Goal: Information Seeking & Learning: Check status

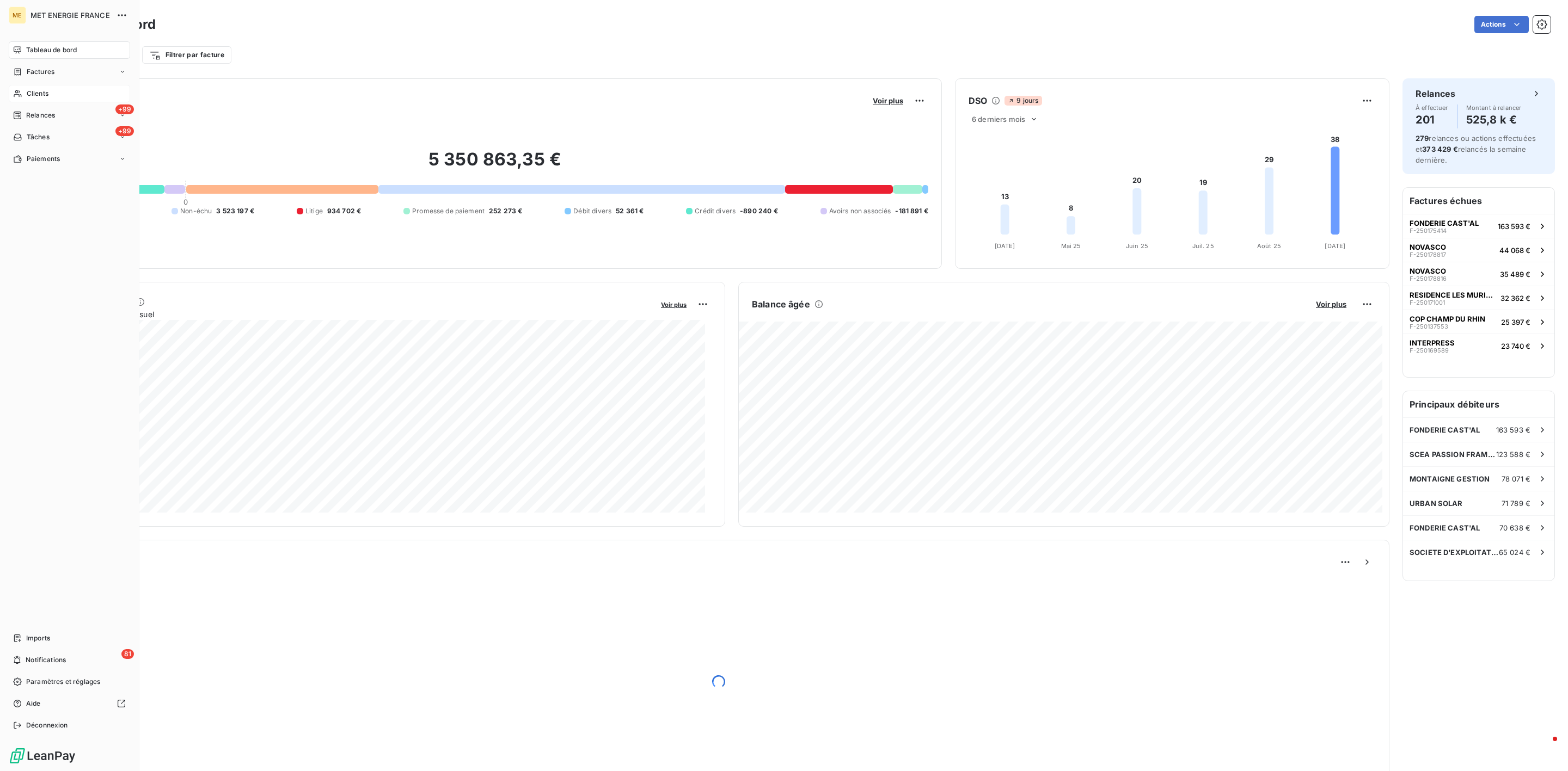
click at [26, 100] on div "Clients" at bounding box center [69, 94] width 121 height 18
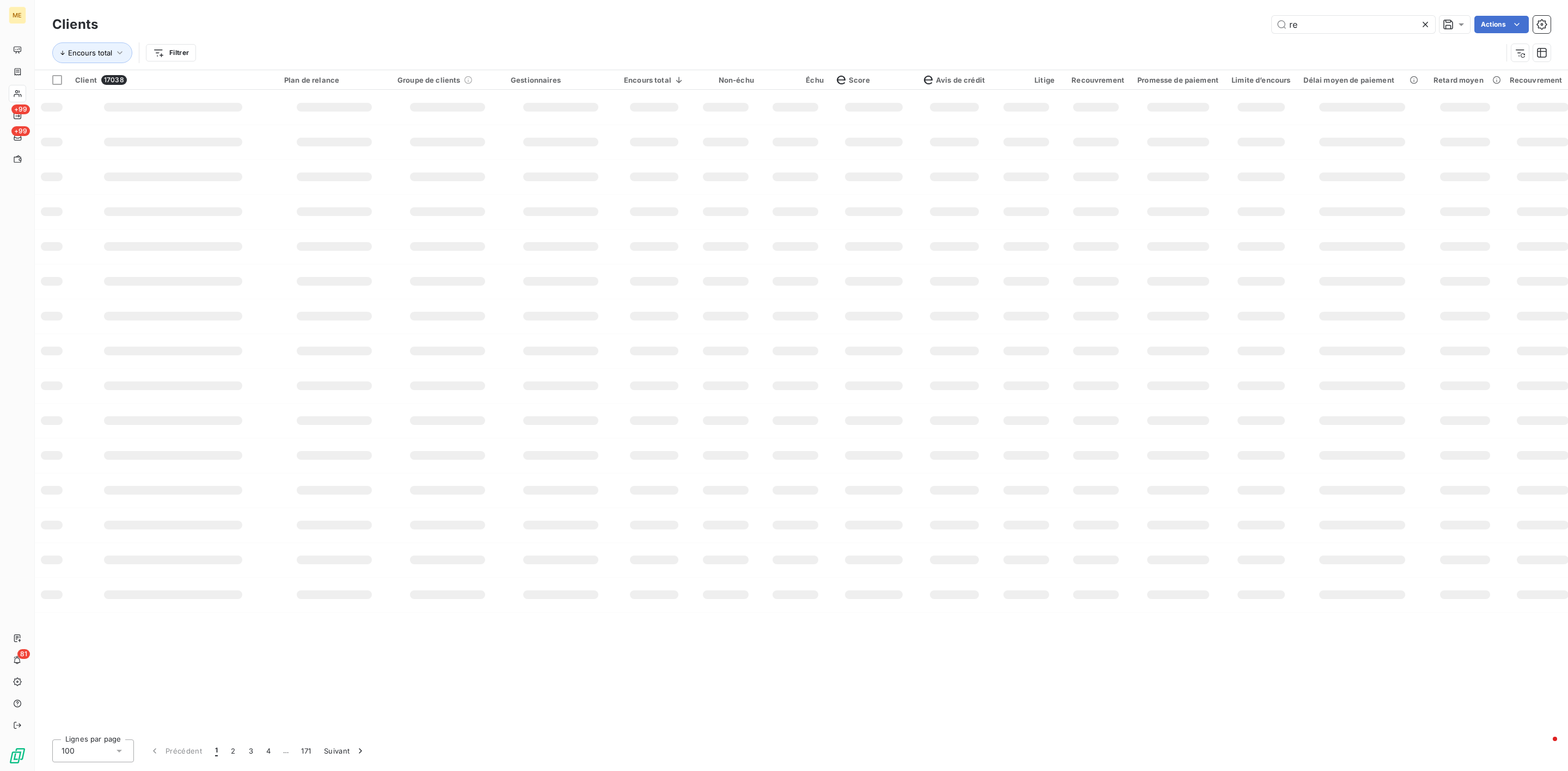
type input "r"
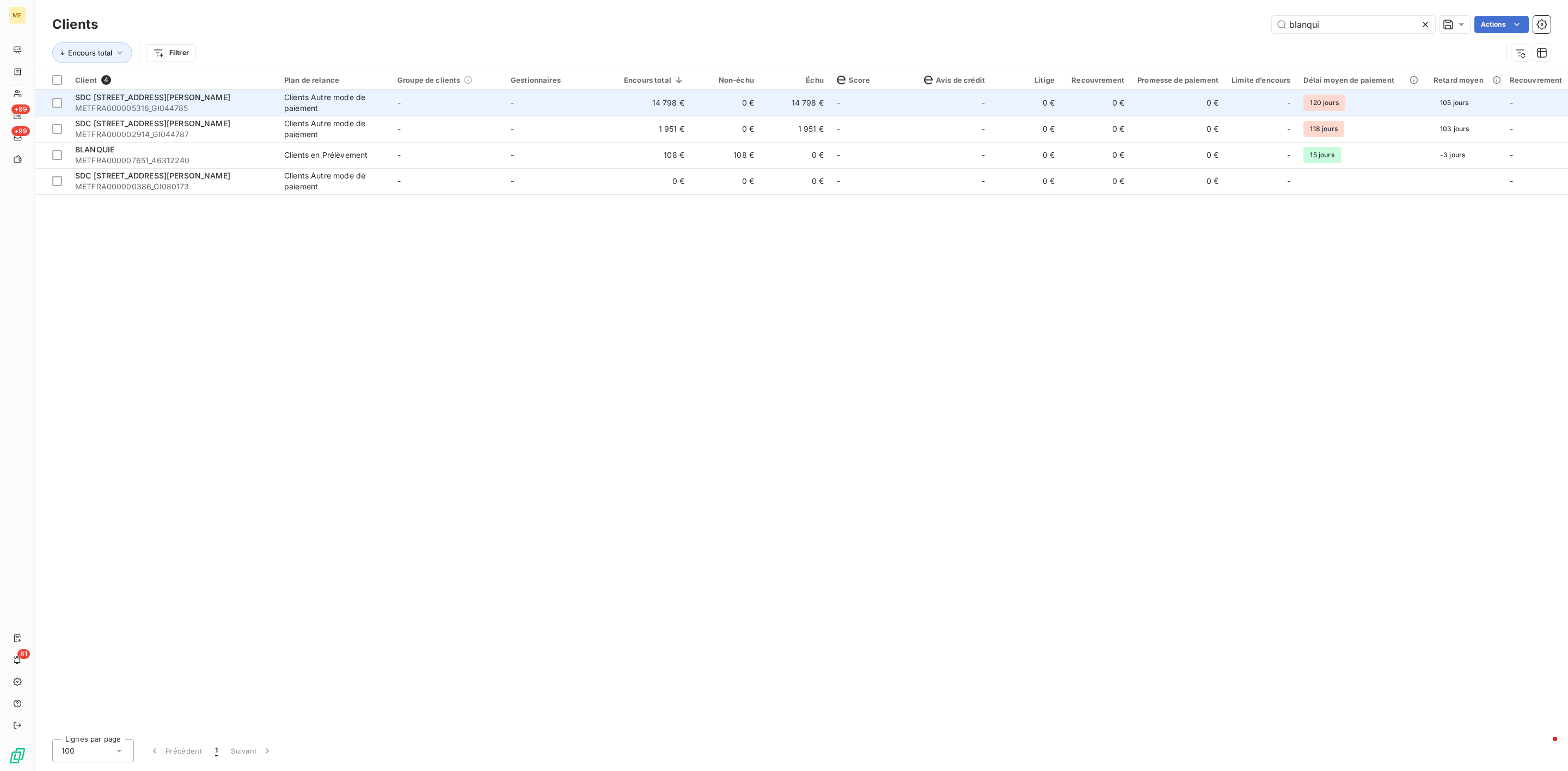
type input "blanqui"
click at [213, 111] on span "METFRA000005316_GI044785" at bounding box center [173, 108] width 196 height 11
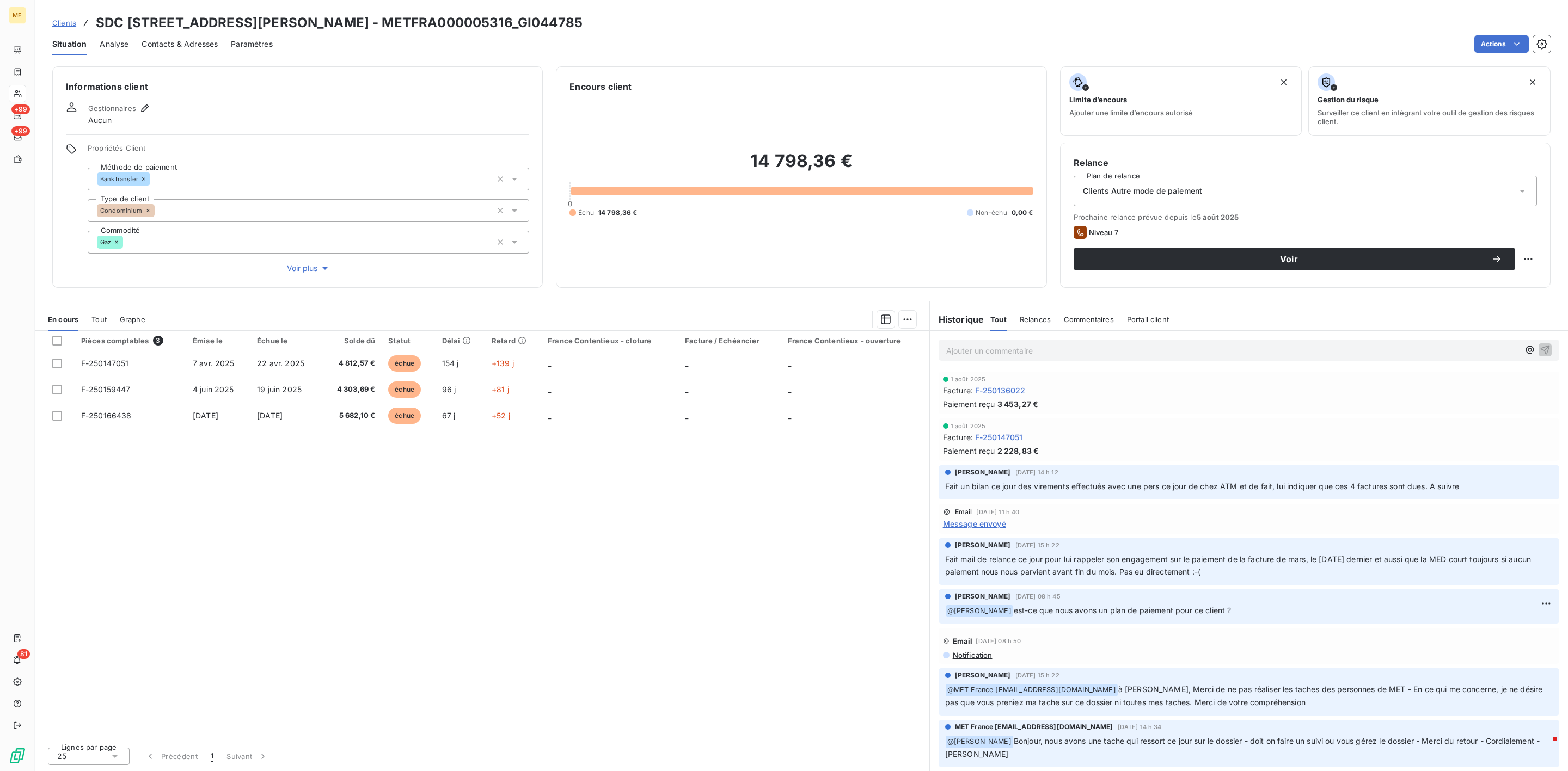
click at [307, 277] on div "Informations client Gestionnaires Aucun Propriétés Client Méthode de paiement B…" at bounding box center [298, 177] width 491 height 222
click at [302, 267] on span "Voir plus" at bounding box center [309, 268] width 44 height 11
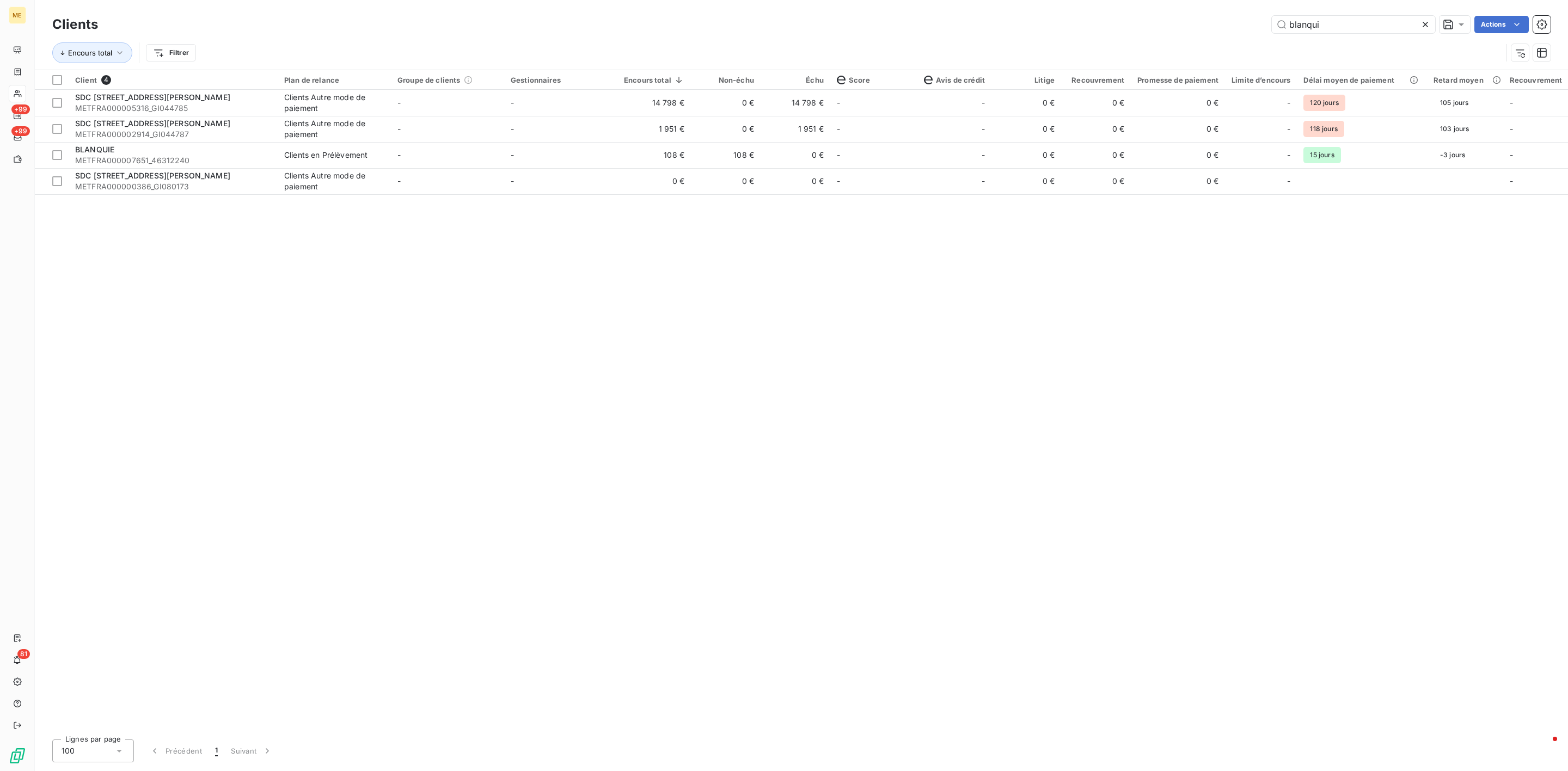
click at [1429, 32] on div at bounding box center [1427, 24] width 15 height 18
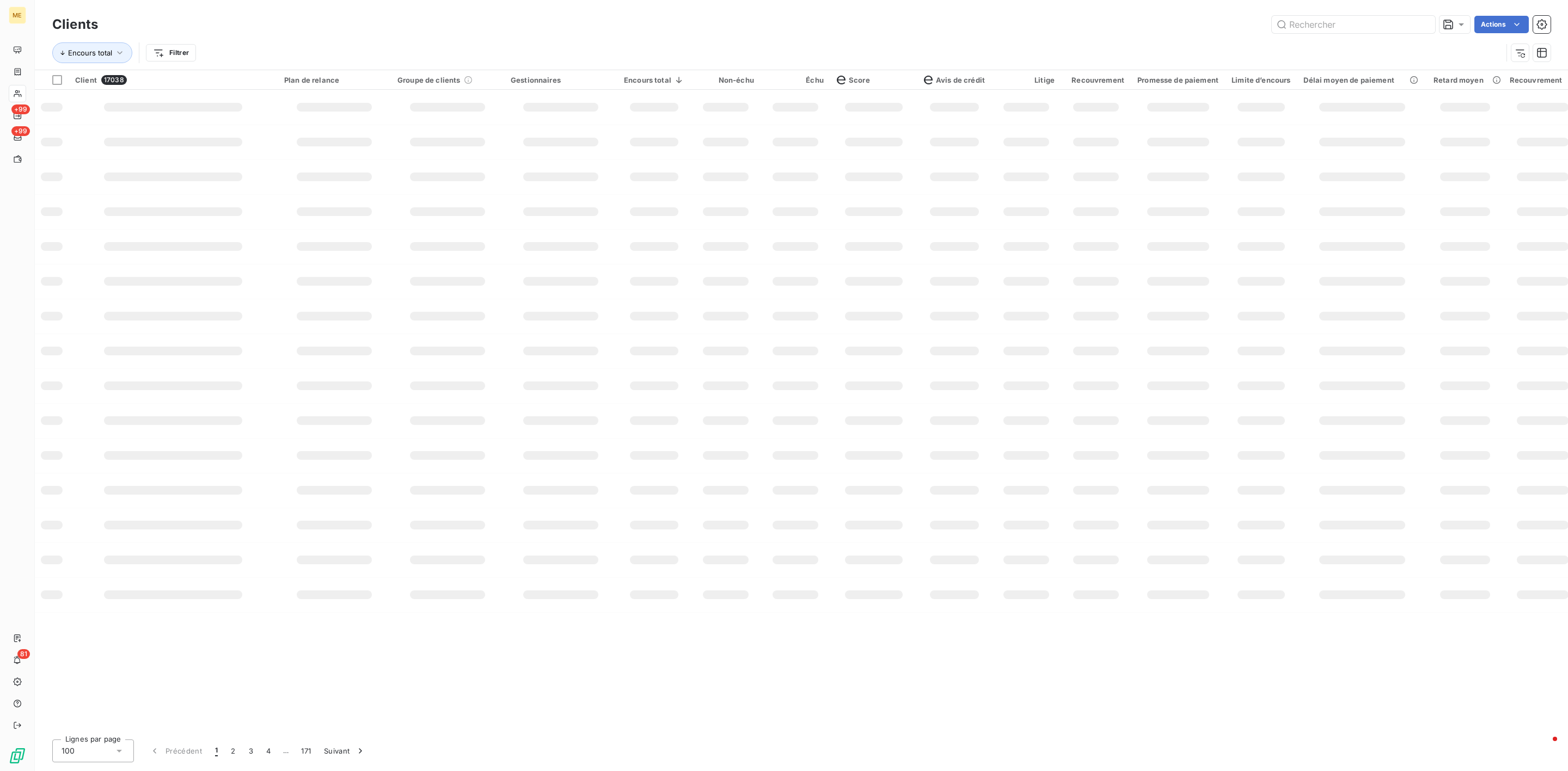
click at [1370, 33] on div "Clients Actions" at bounding box center [802, 24] width 1499 height 23
click at [1358, 29] on input "text" at bounding box center [1353, 24] width 163 height 18
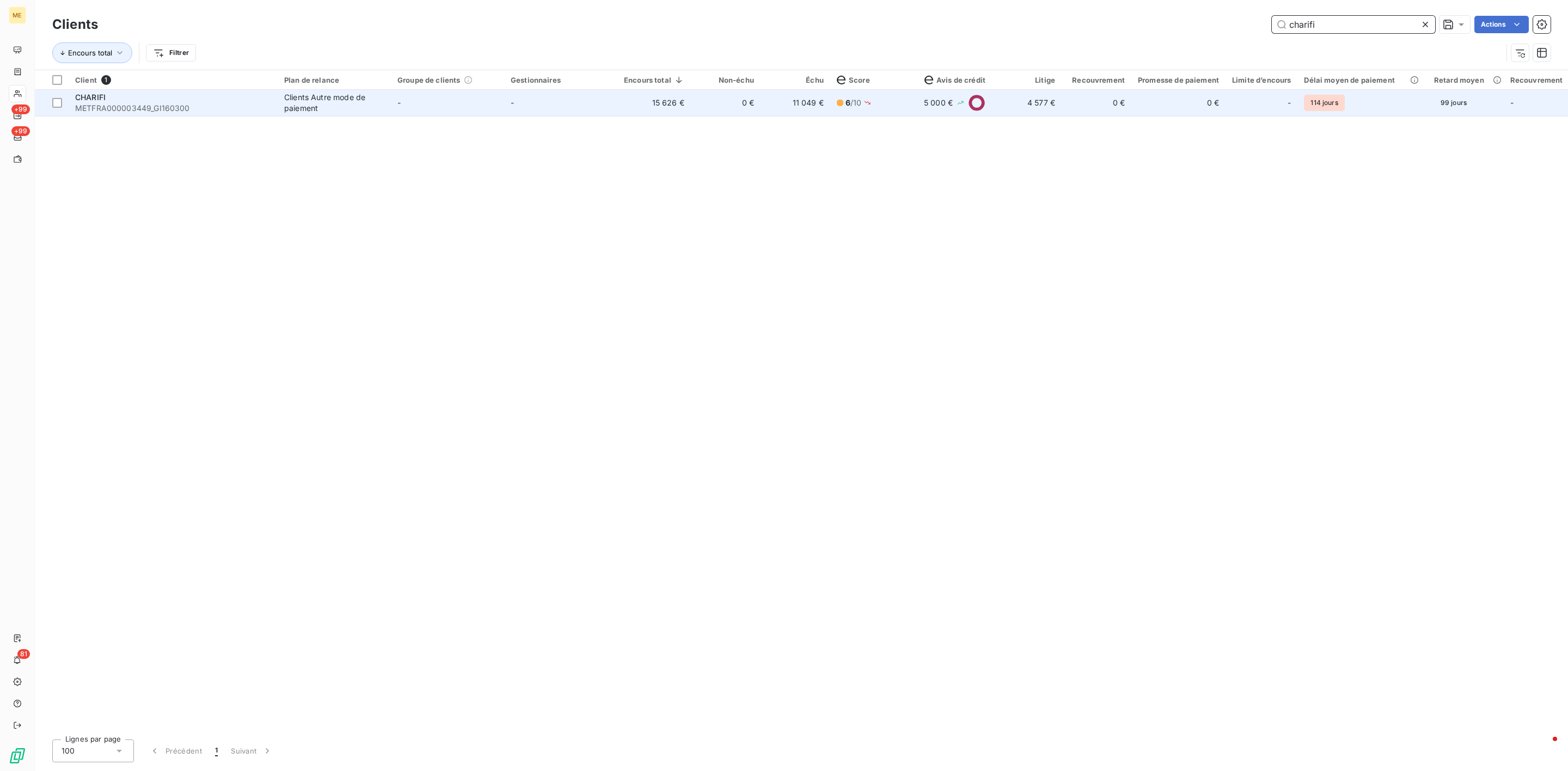
type input "charifi"
click at [409, 115] on td "-" at bounding box center [447, 103] width 113 height 26
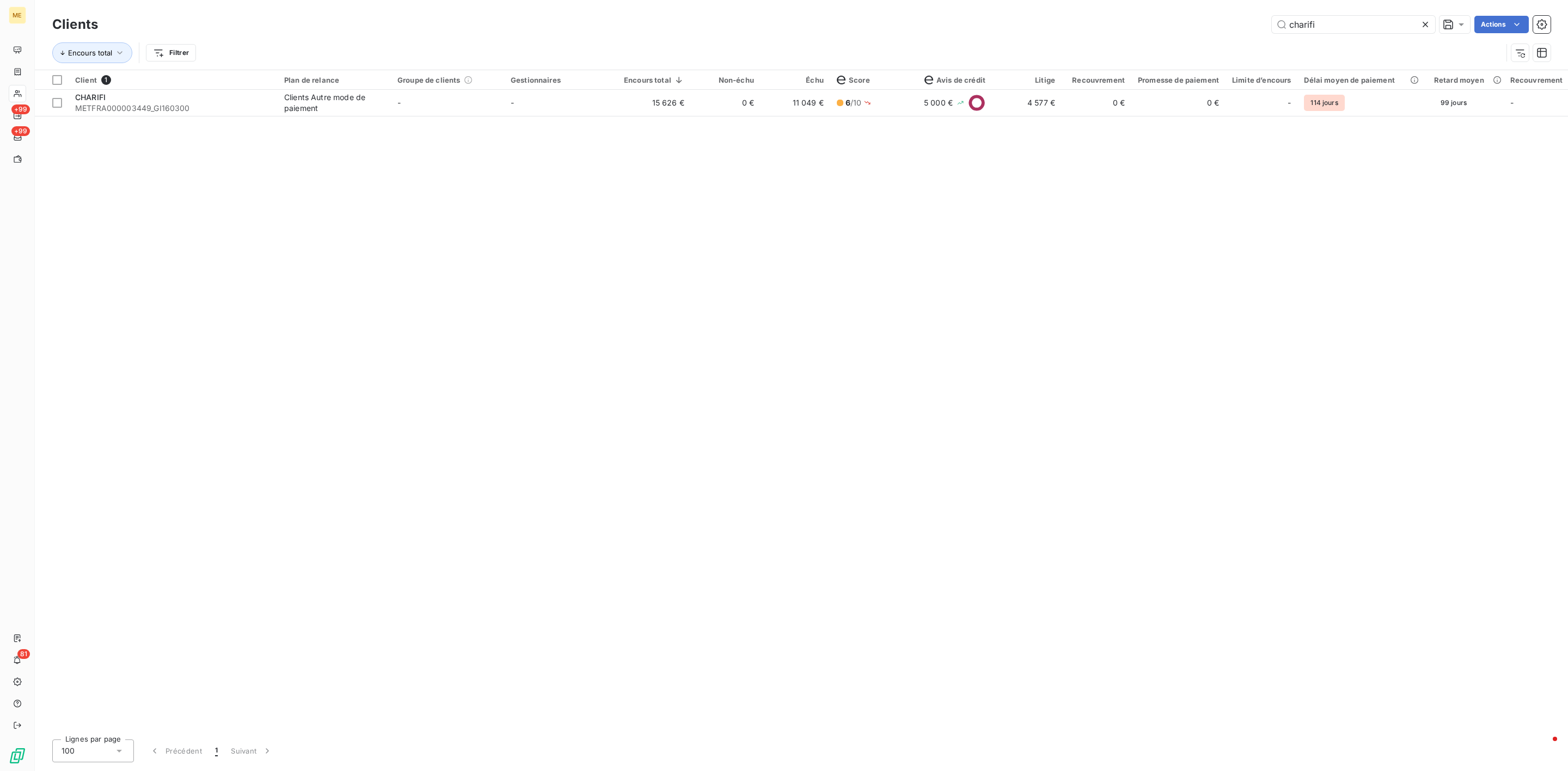
drag, startPoint x: 1358, startPoint y: 24, endPoint x: 1235, endPoint y: 21, distance: 123.0
click at [1239, 21] on div "charifi Actions" at bounding box center [830, 24] width 1440 height 18
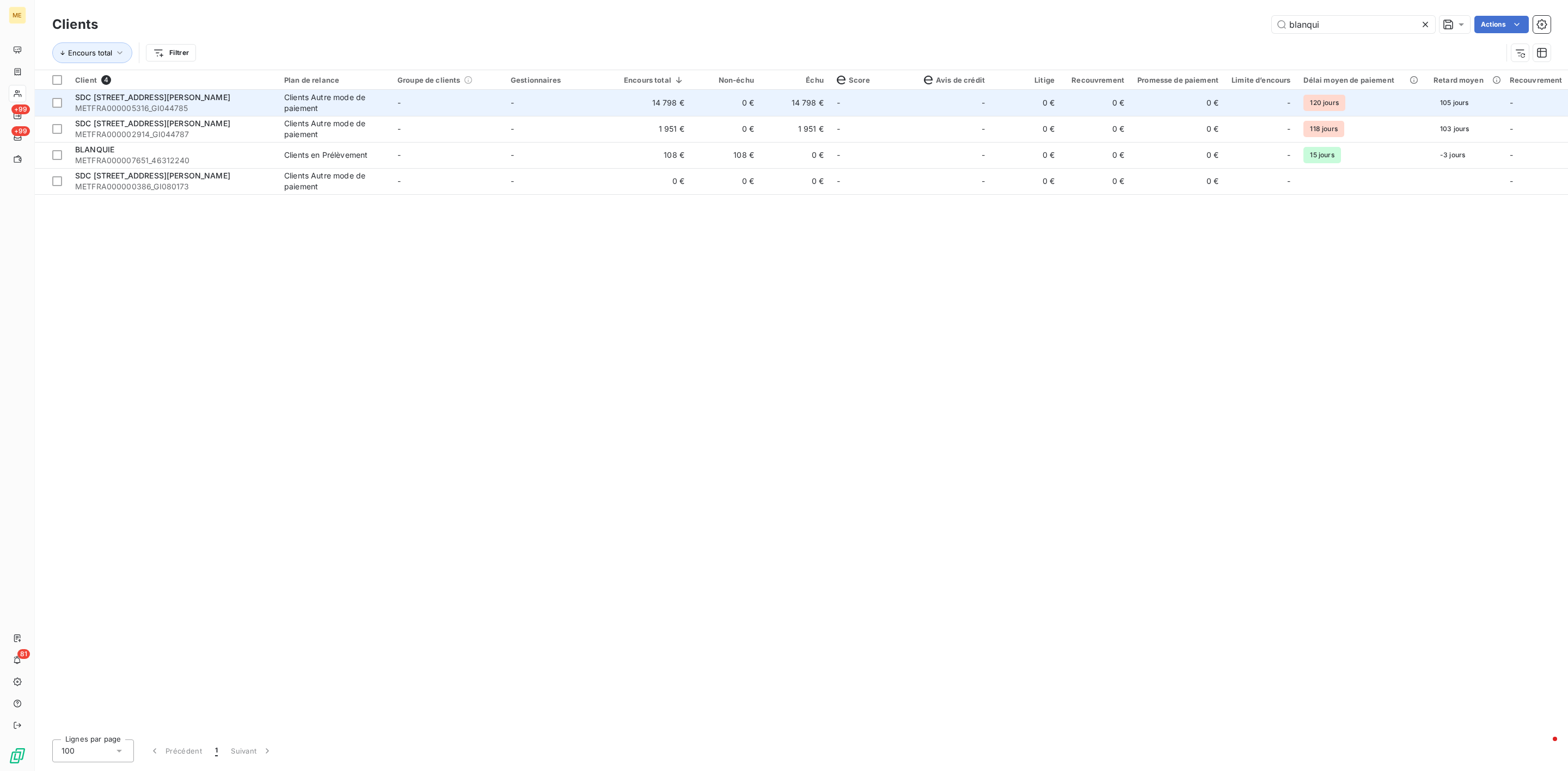
type input "blanqui"
click at [178, 105] on span "METFRA000005316_GI044785" at bounding box center [173, 108] width 196 height 11
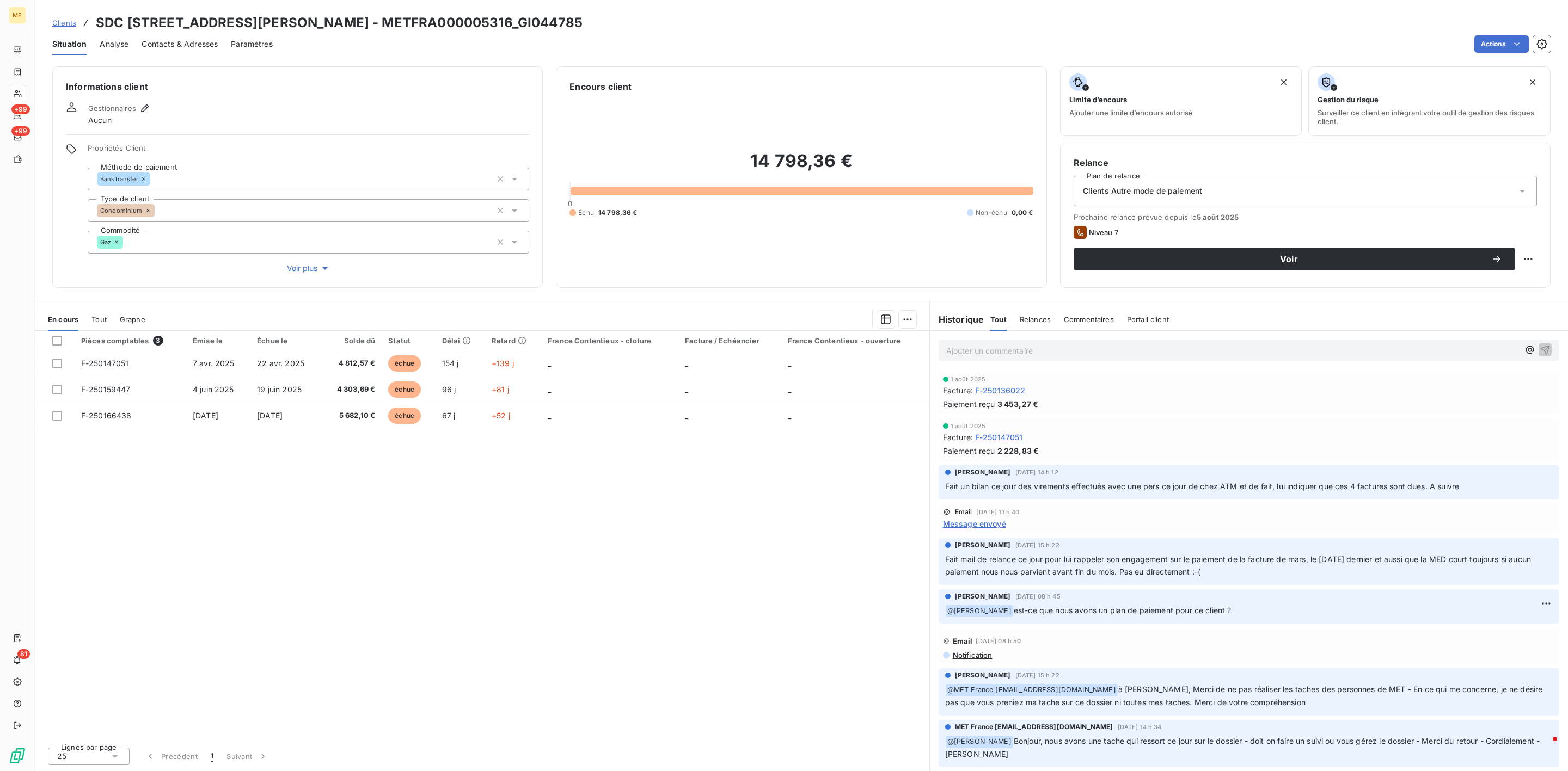
click at [306, 265] on span "Voir plus" at bounding box center [309, 268] width 44 height 11
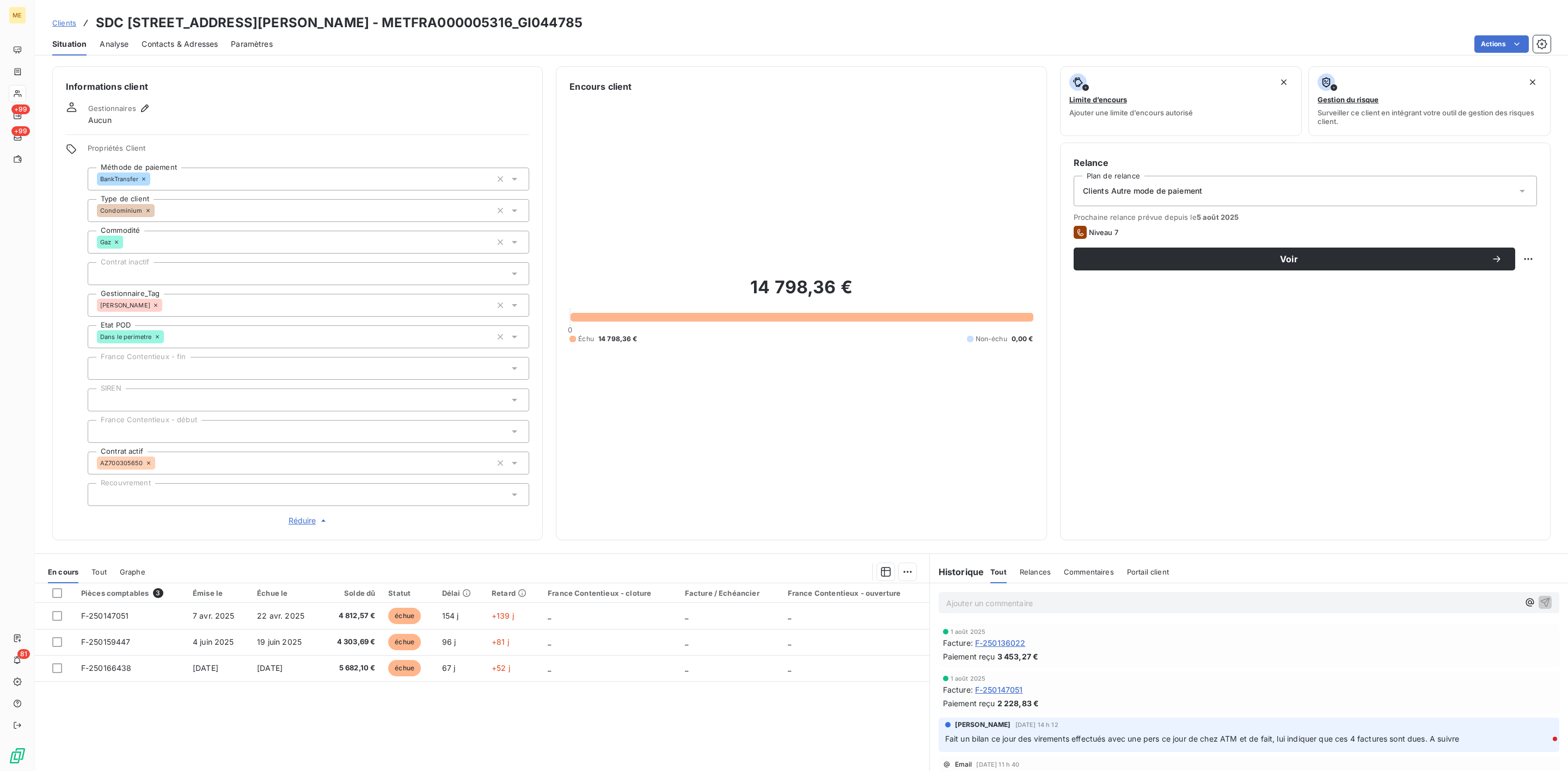
click at [1031, 598] on p "Ajouter un commentaire ﻿" at bounding box center [1233, 603] width 573 height 13
click at [993, 601] on p "Ajouter un commentaire ﻿" at bounding box center [1233, 603] width 573 height 13
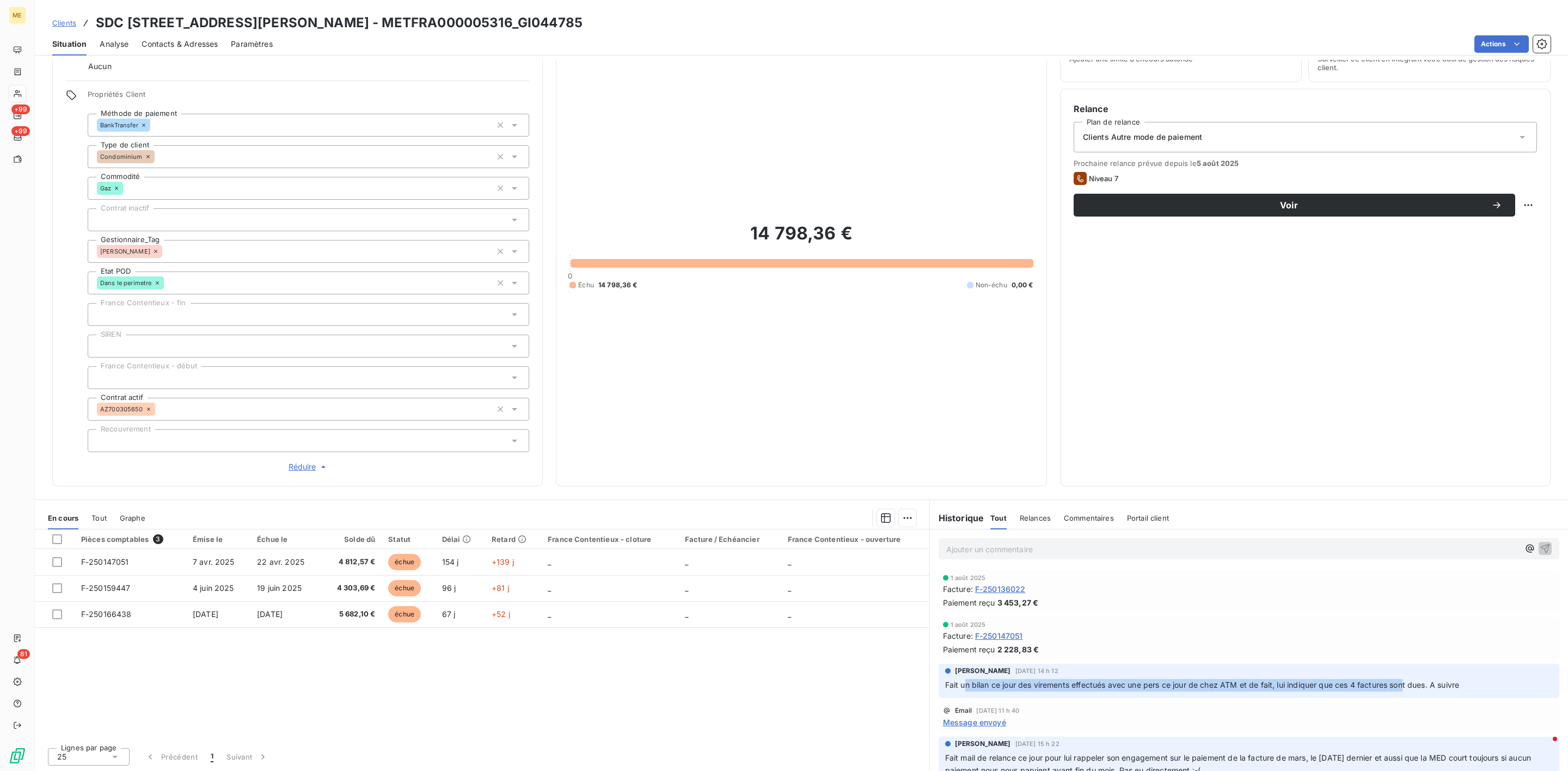
drag, startPoint x: 957, startPoint y: 691, endPoint x: 1400, endPoint y: 694, distance: 443.0
click at [1400, 694] on div "Géraldine Moutafis 30 juill. 2025, 14 h 12 Fait un bilan ce jour des virements …" at bounding box center [1249, 681] width 621 height 34
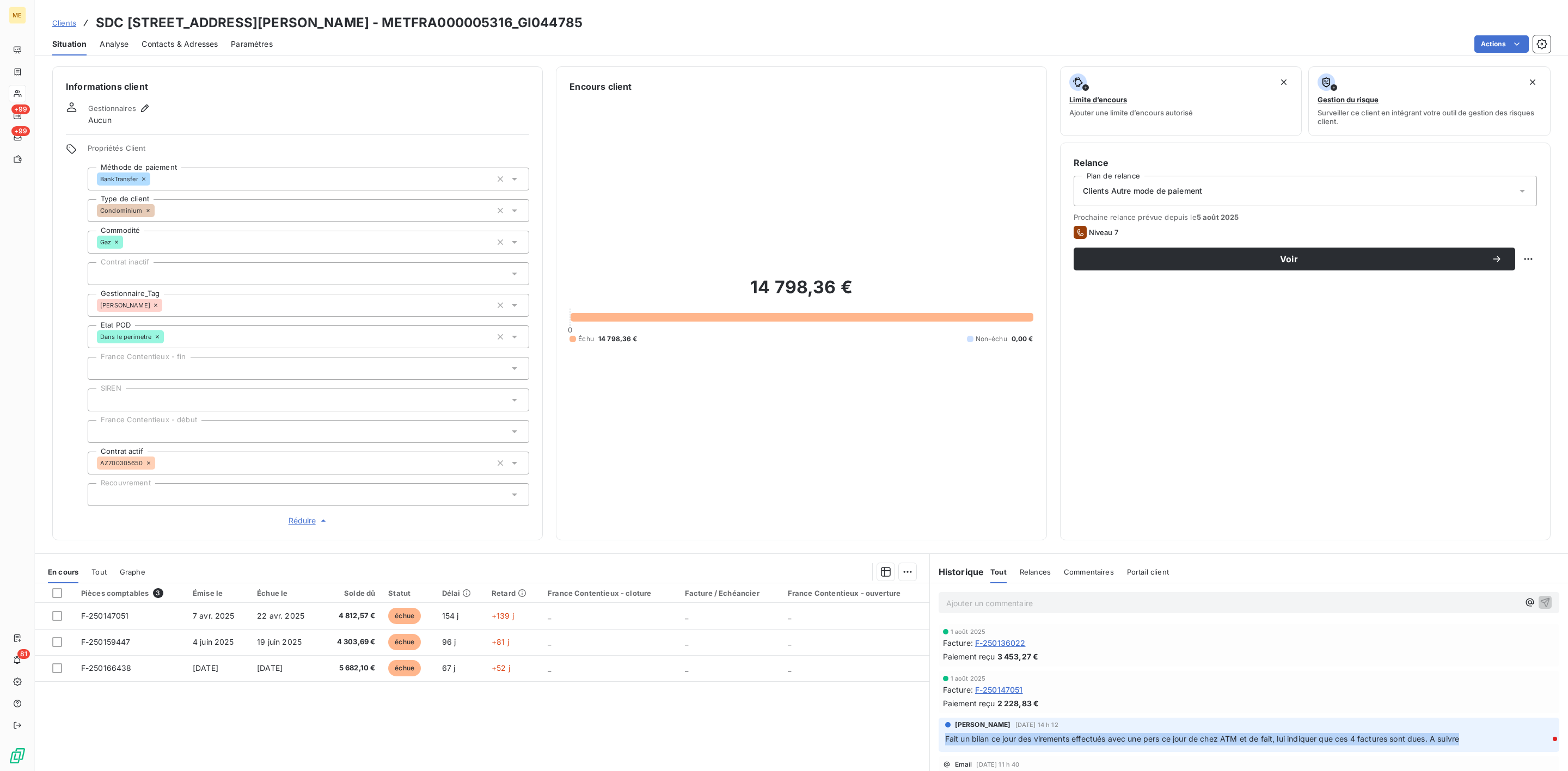
drag, startPoint x: 937, startPoint y: 732, endPoint x: 1459, endPoint y: 741, distance: 522.1
click at [1459, 741] on div "Fait un bilan ce jour des virements effectués avec une pers ce jour de chez ATM…" at bounding box center [1249, 739] width 607 height 13
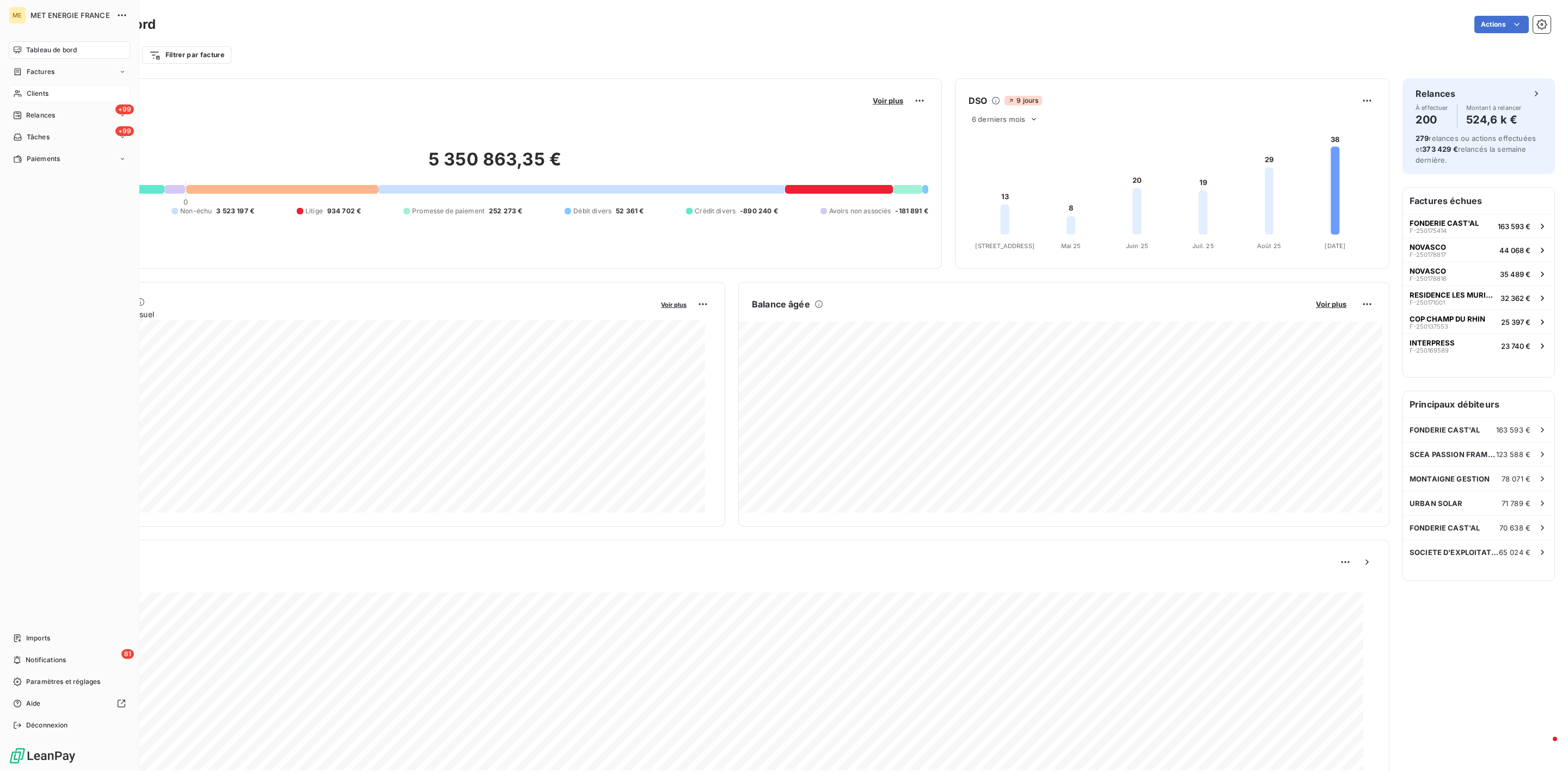
click at [12, 100] on div "Clients" at bounding box center [69, 94] width 121 height 18
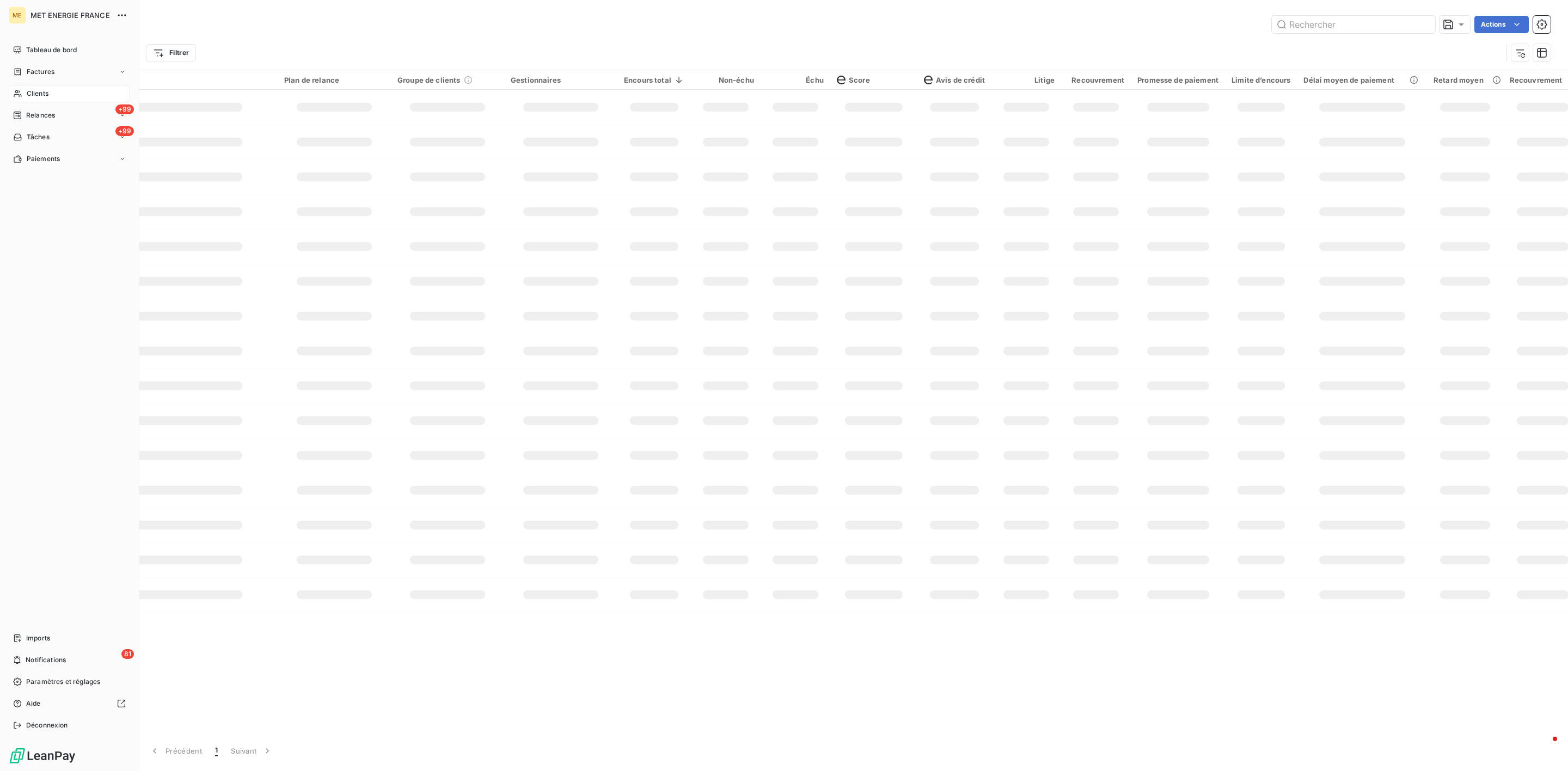
click at [44, 82] on nav "Tableau de bord Factures Clients +99 Relances +99 Tâches Paiements" at bounding box center [69, 105] width 121 height 127
click at [49, 100] on div "Clients" at bounding box center [69, 94] width 121 height 18
click at [49, 116] on span "Relances" at bounding box center [40, 116] width 29 height 10
click at [46, 115] on span "Relances" at bounding box center [40, 116] width 29 height 10
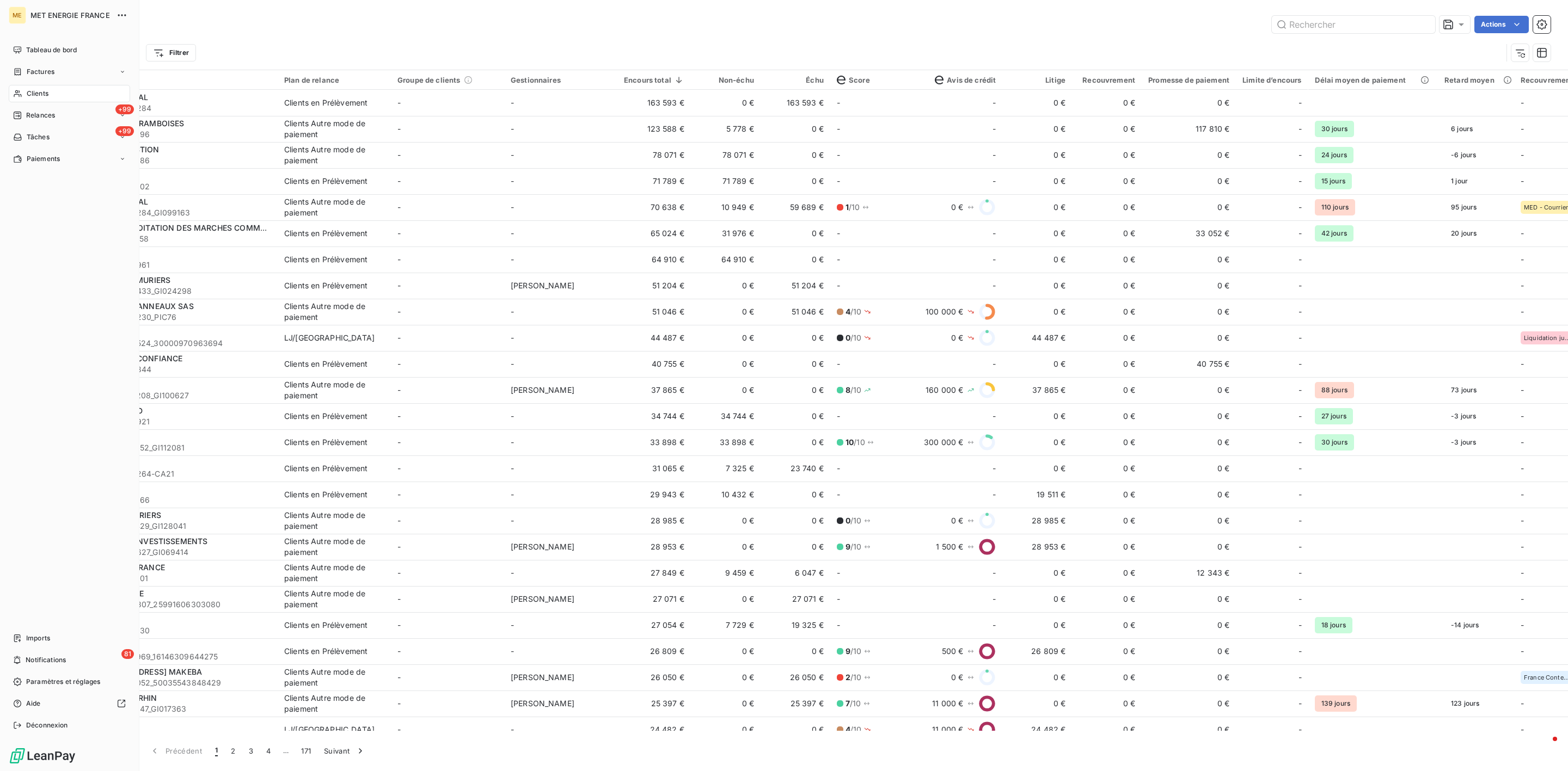
click at [35, 102] on div "Clients" at bounding box center [69, 94] width 121 height 18
click at [48, 62] on nav "Tableau de bord Factures Clients +99 Relances +99 Tâches Paiements" at bounding box center [69, 105] width 121 height 127
click at [53, 49] on span "Tableau de bord" at bounding box center [51, 50] width 51 height 10
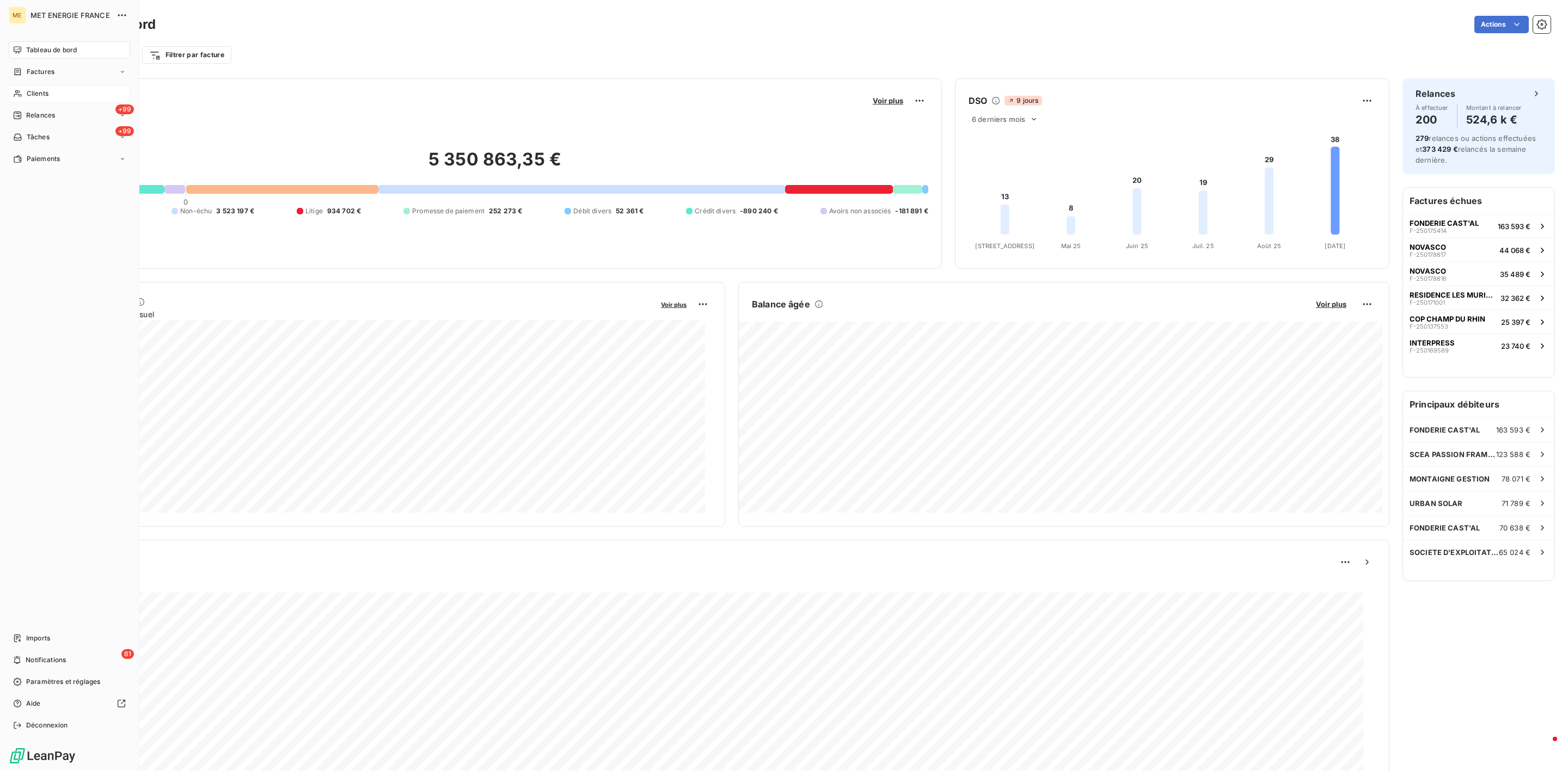
click at [33, 96] on span "Clients" at bounding box center [38, 94] width 22 height 10
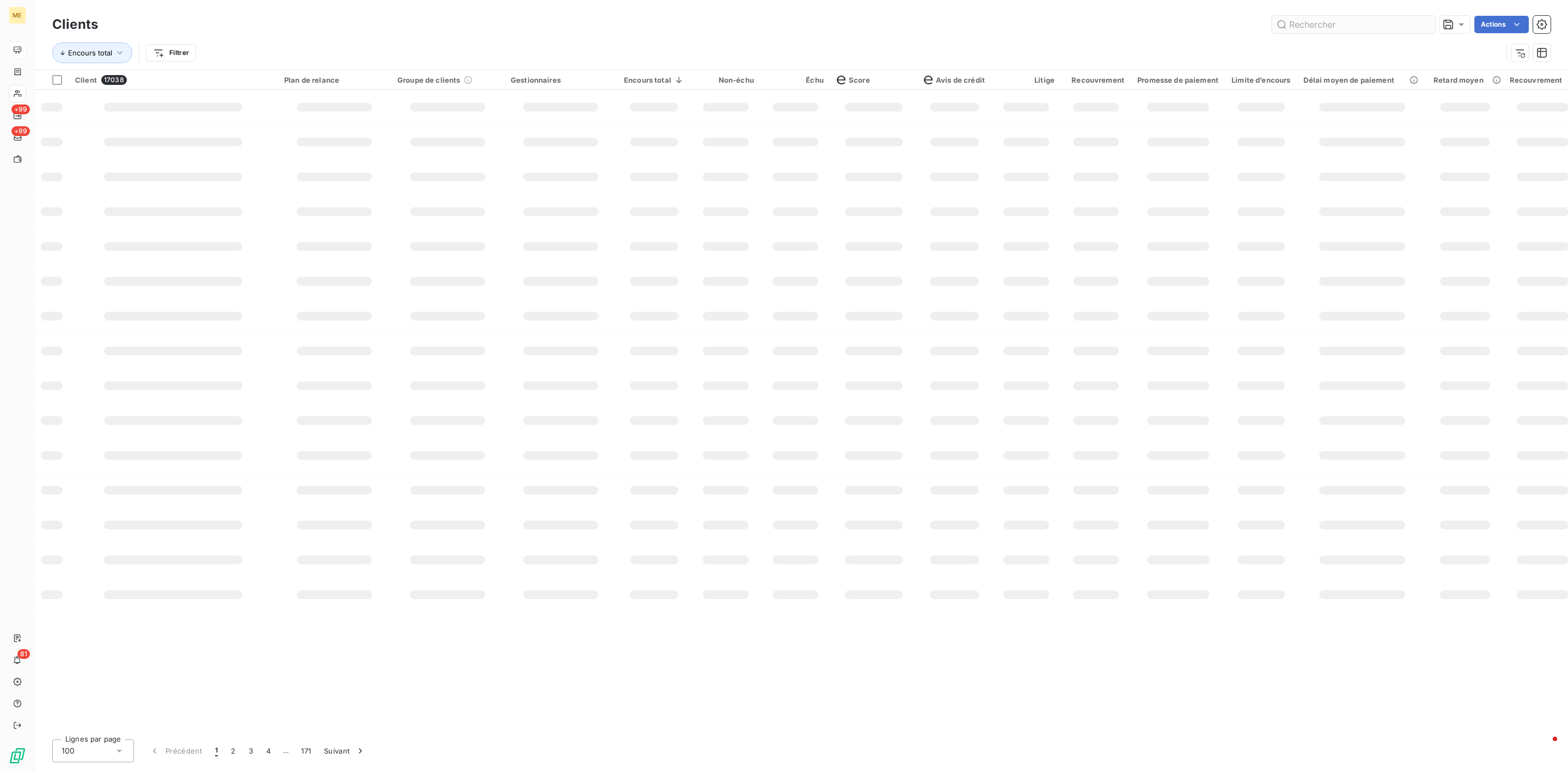
click at [1353, 24] on input "text" at bounding box center [1353, 24] width 163 height 18
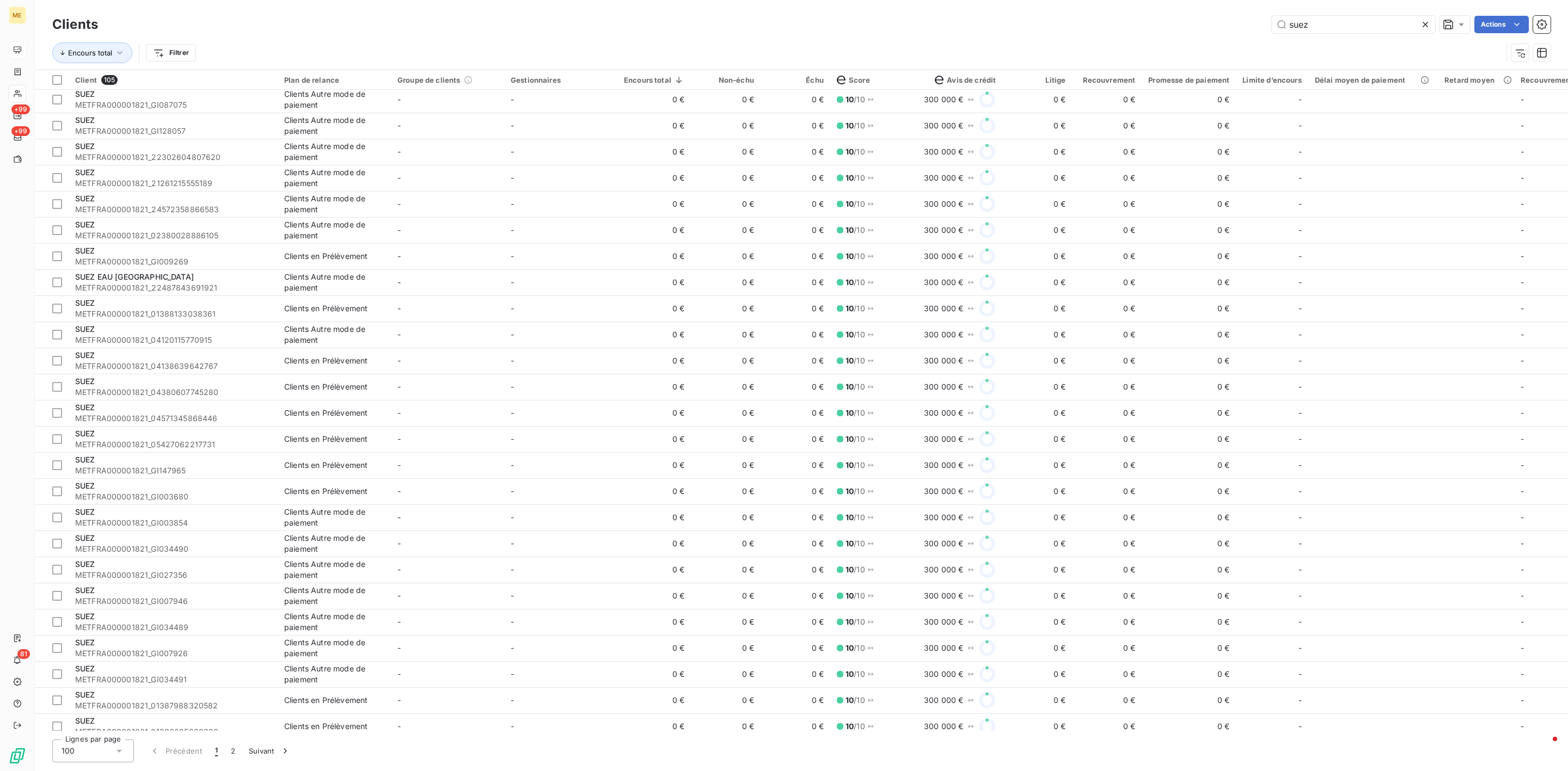
scroll to position [1976, 0]
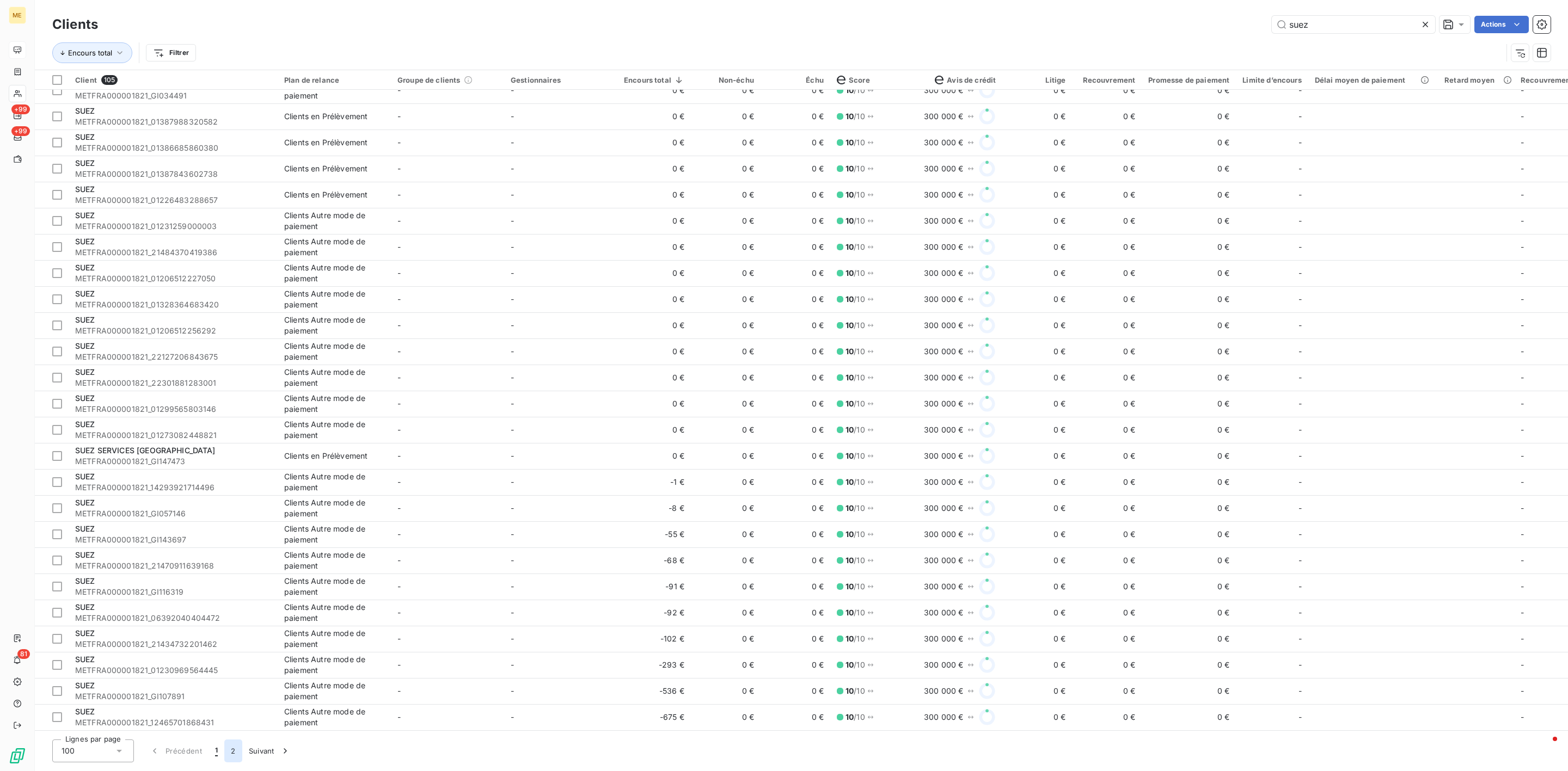
type input "suez"
click at [233, 750] on button "2" at bounding box center [233, 752] width 18 height 23
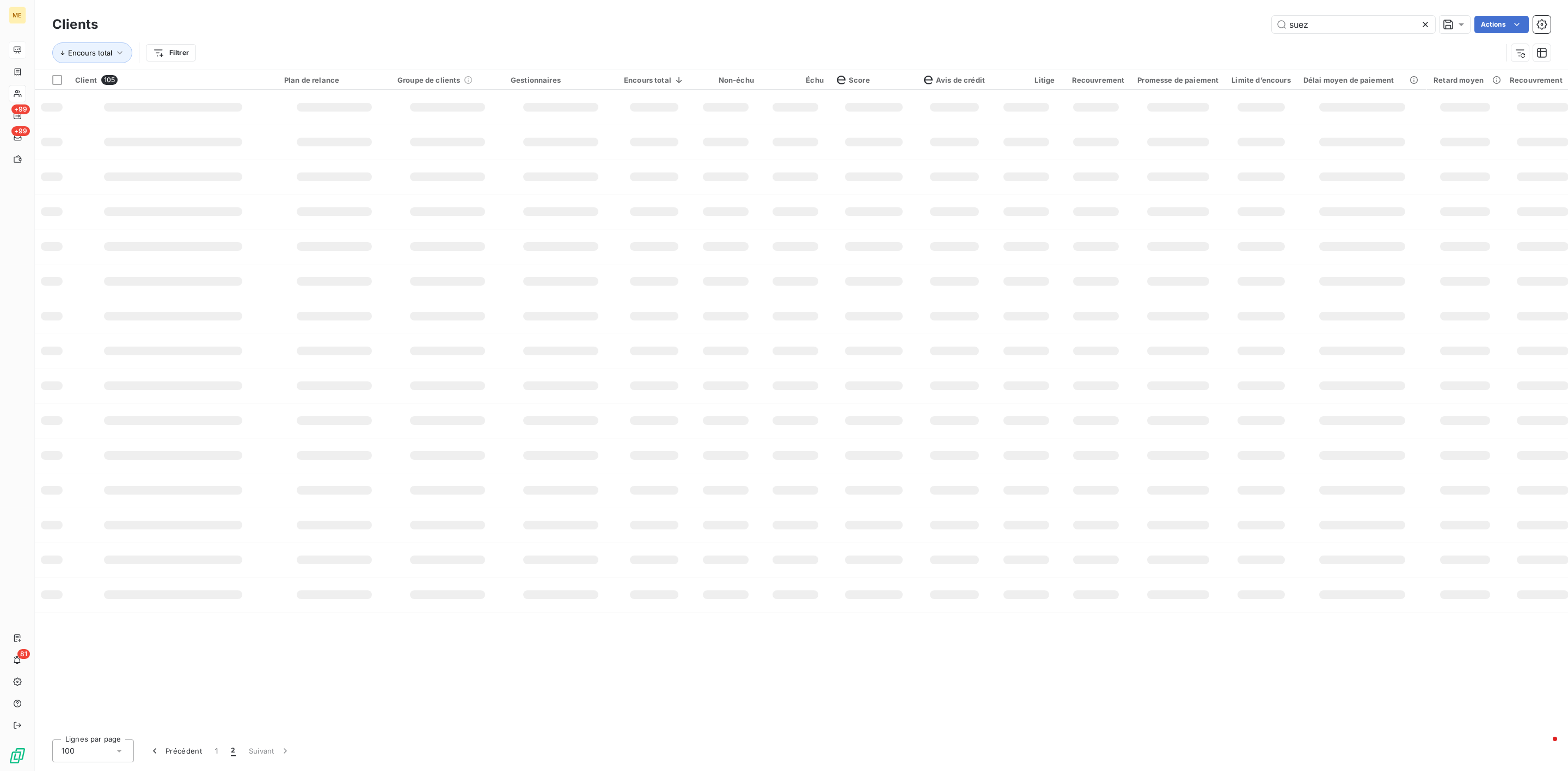
scroll to position [0, 0]
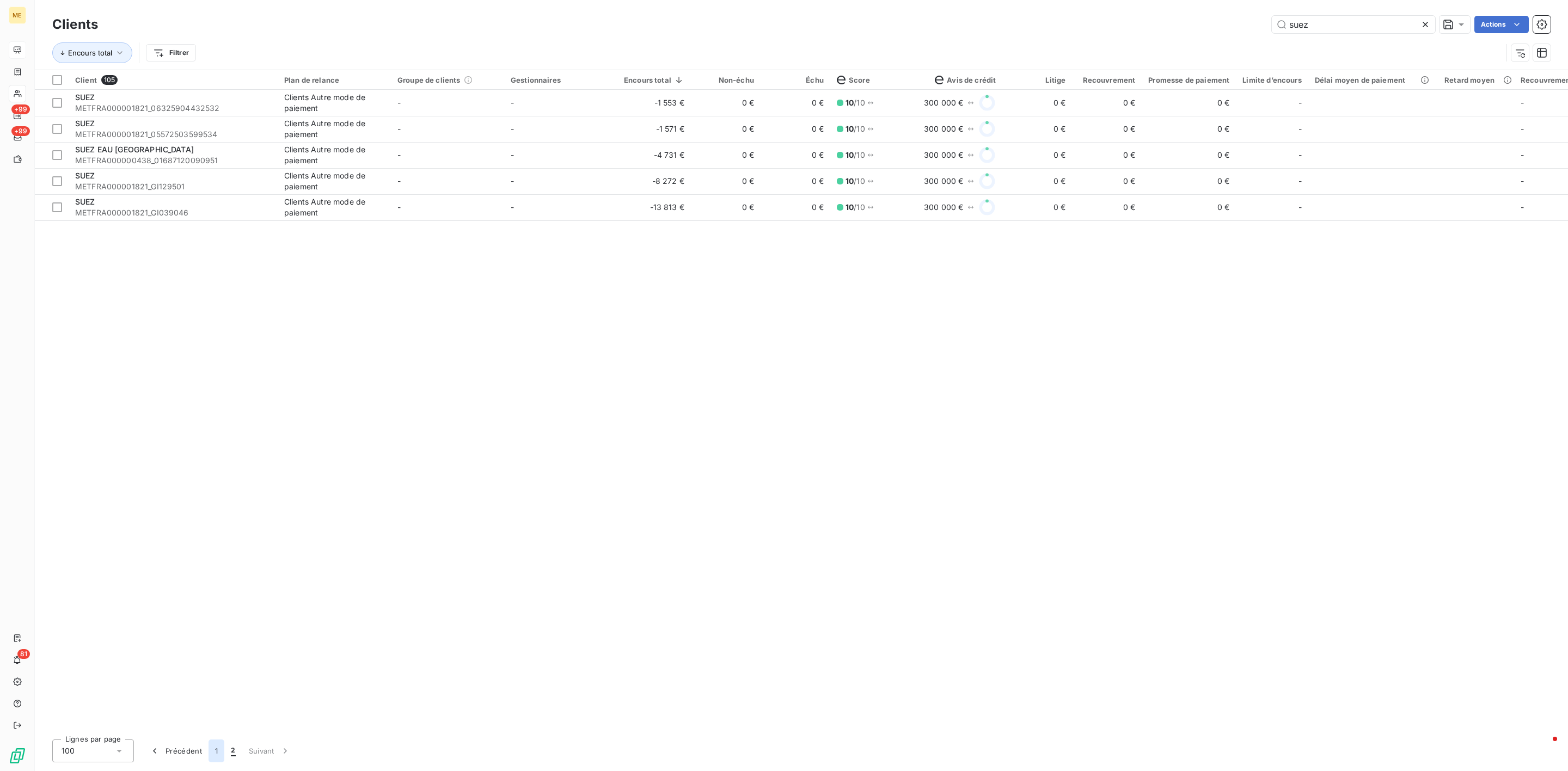
click at [216, 755] on button "1" at bounding box center [217, 752] width 16 height 23
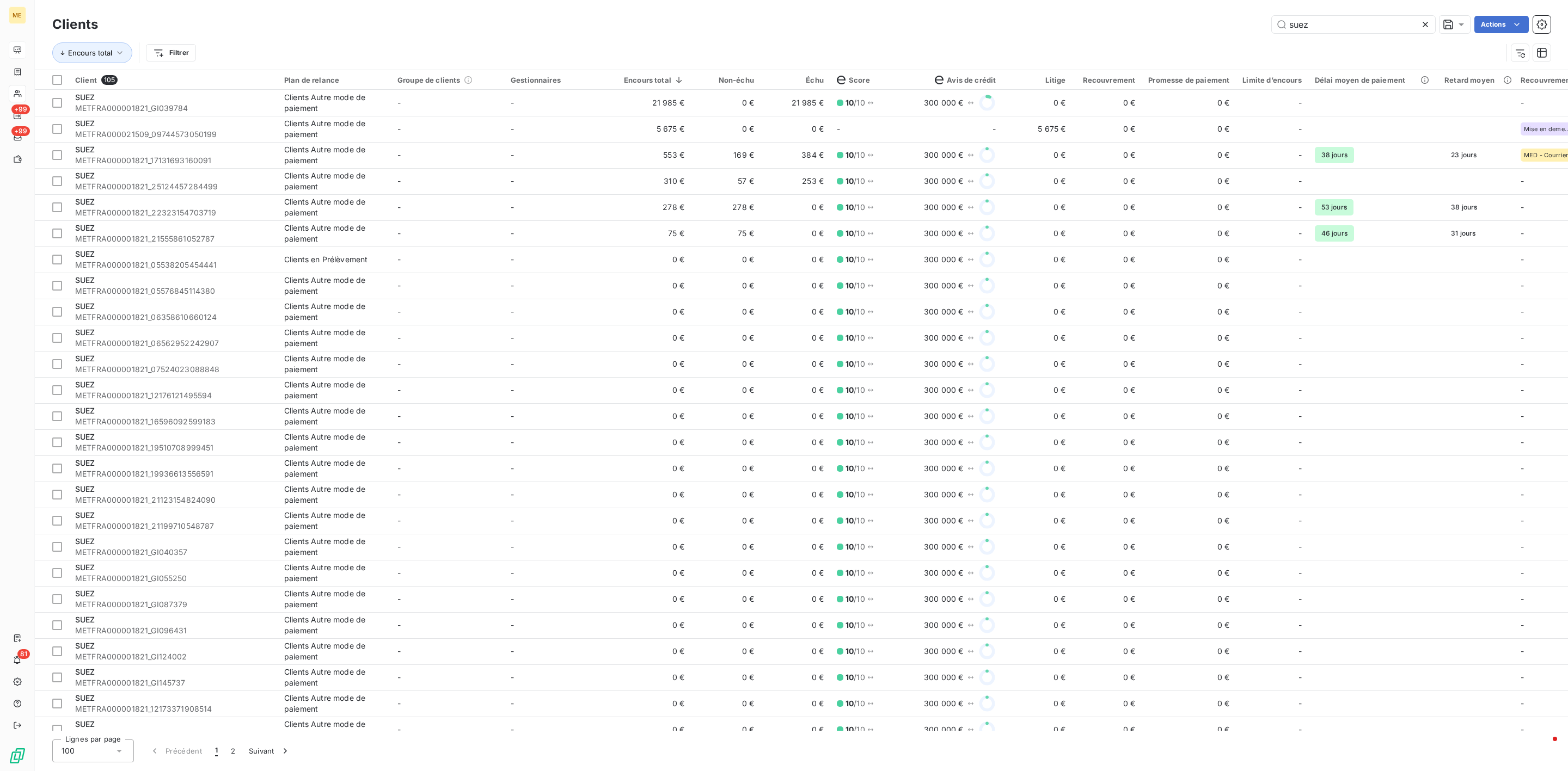
scroll to position [571, 0]
click at [229, 741] on button "2" at bounding box center [233, 752] width 18 height 23
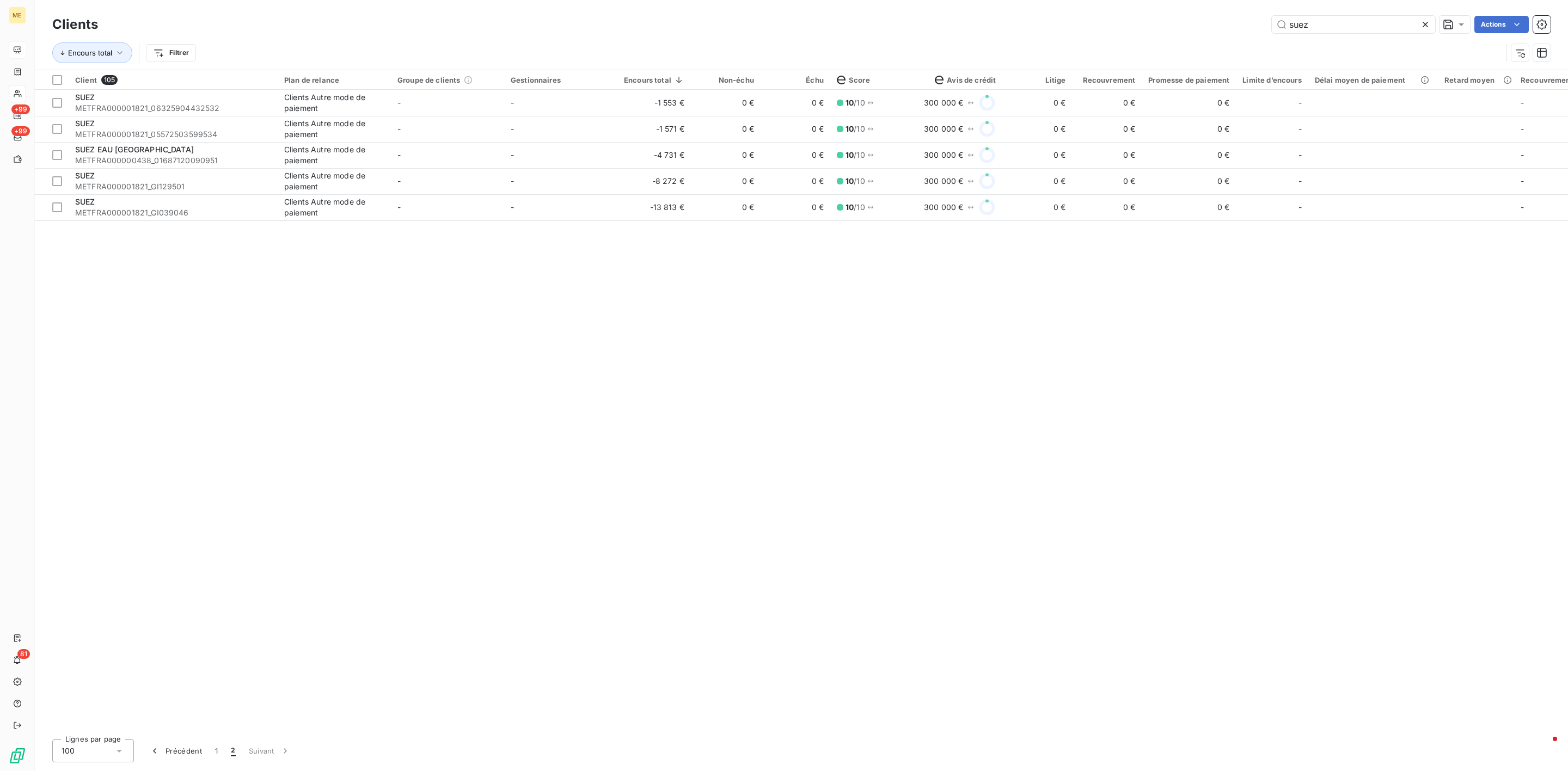
scroll to position [0, 0]
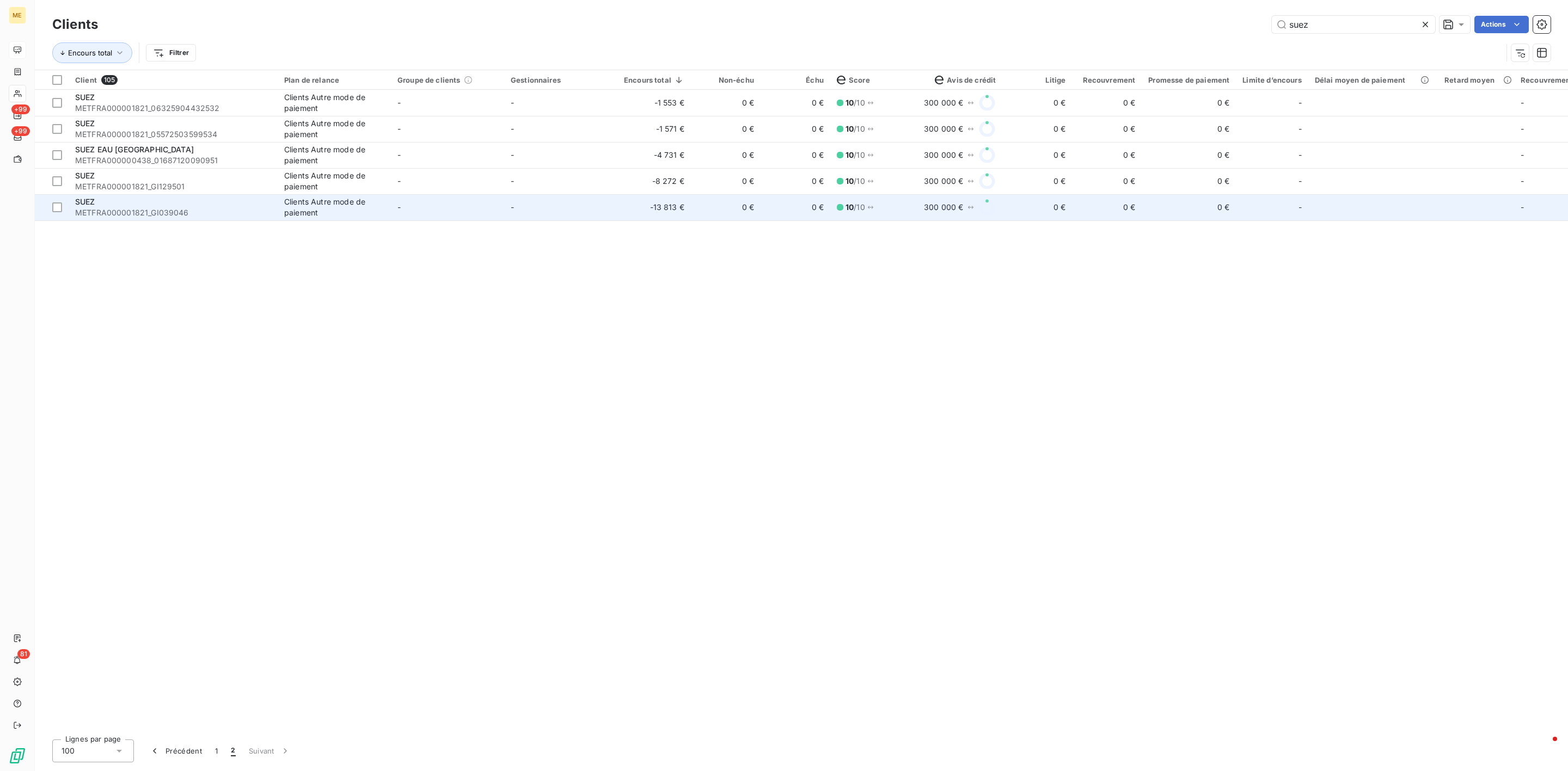
click at [410, 204] on td "-" at bounding box center [447, 207] width 113 height 26
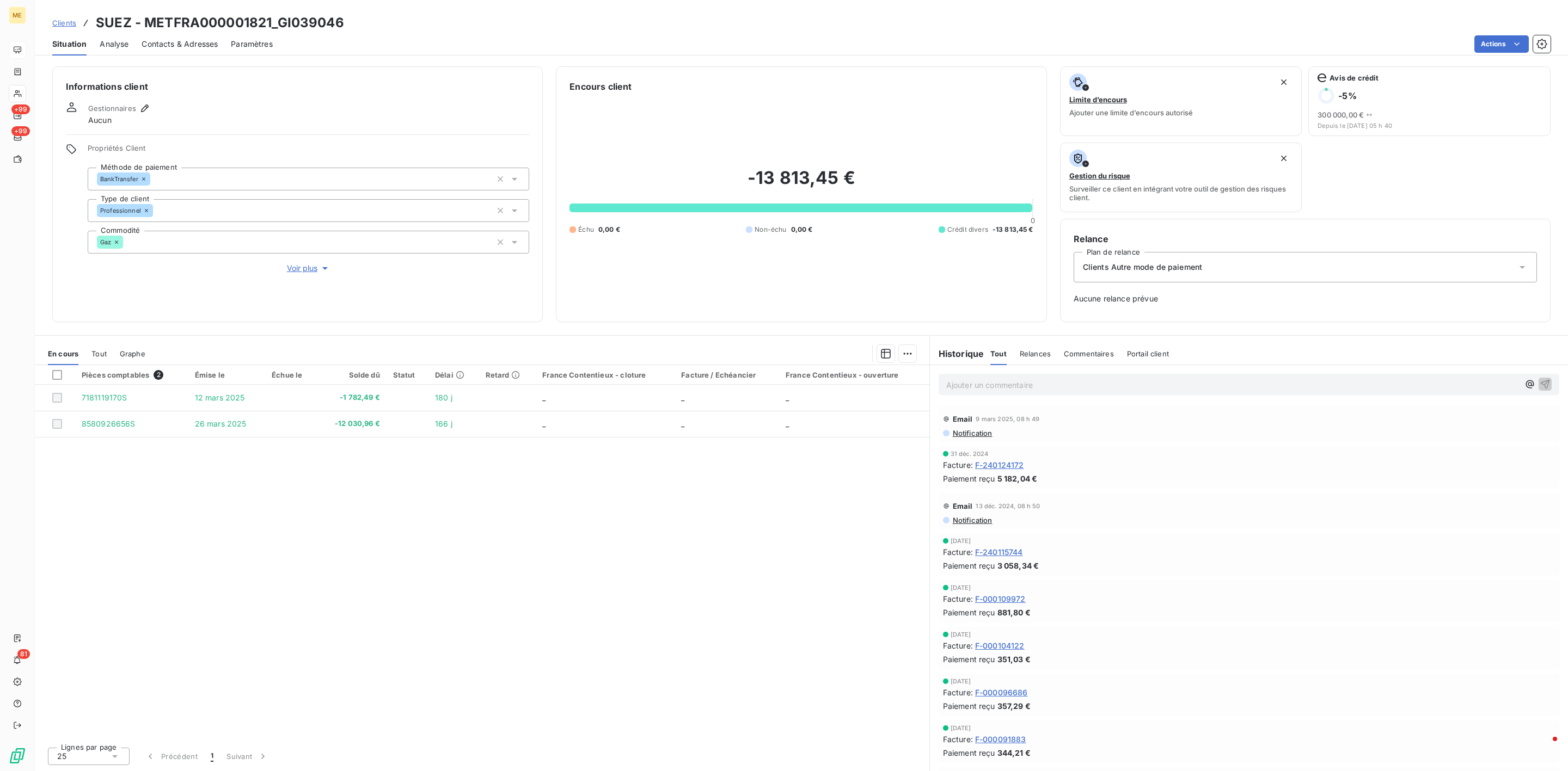
click at [96, 352] on span "Tout" at bounding box center [99, 354] width 15 height 9
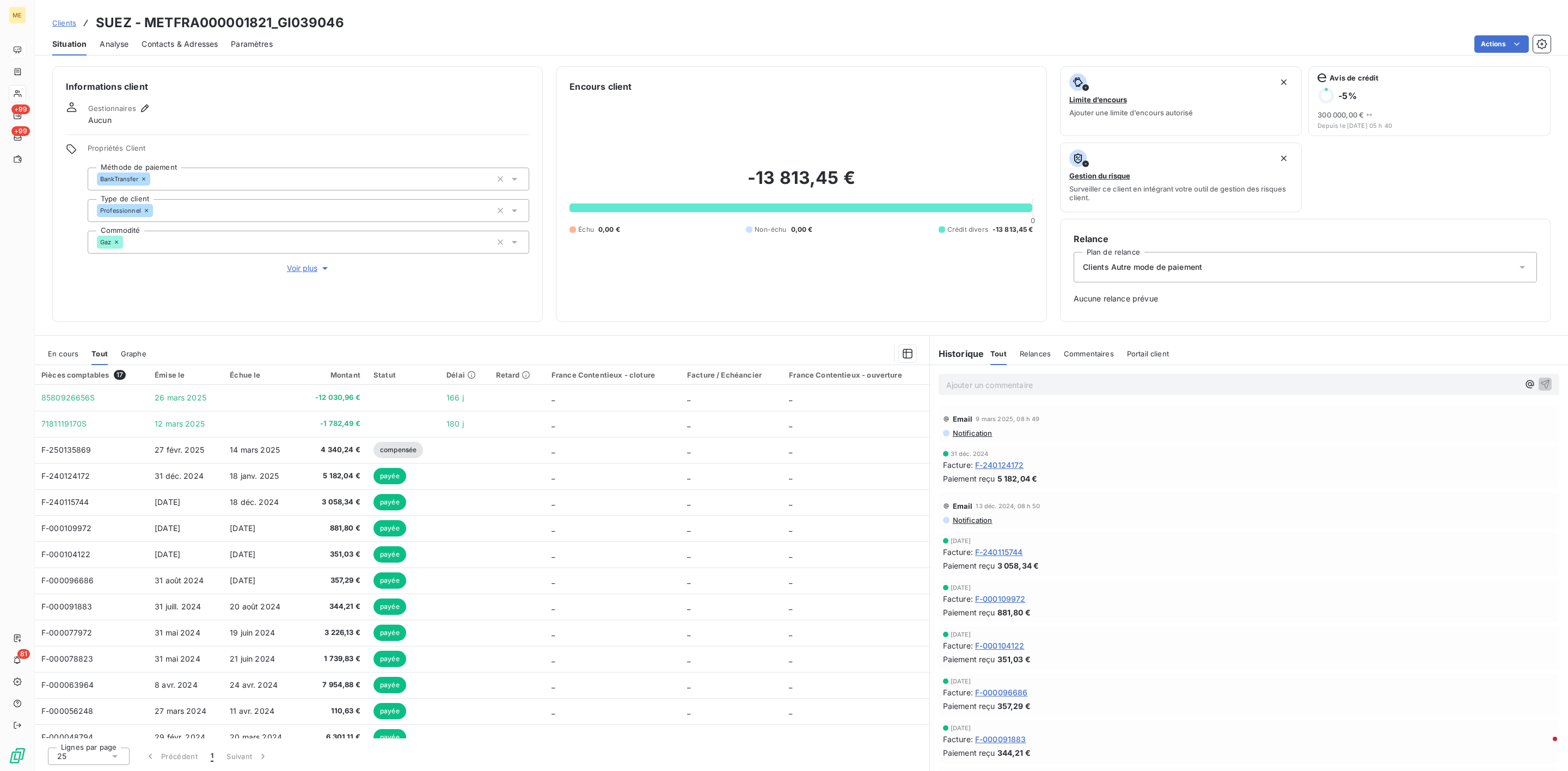
click at [66, 356] on span "En cours" at bounding box center [63, 354] width 30 height 9
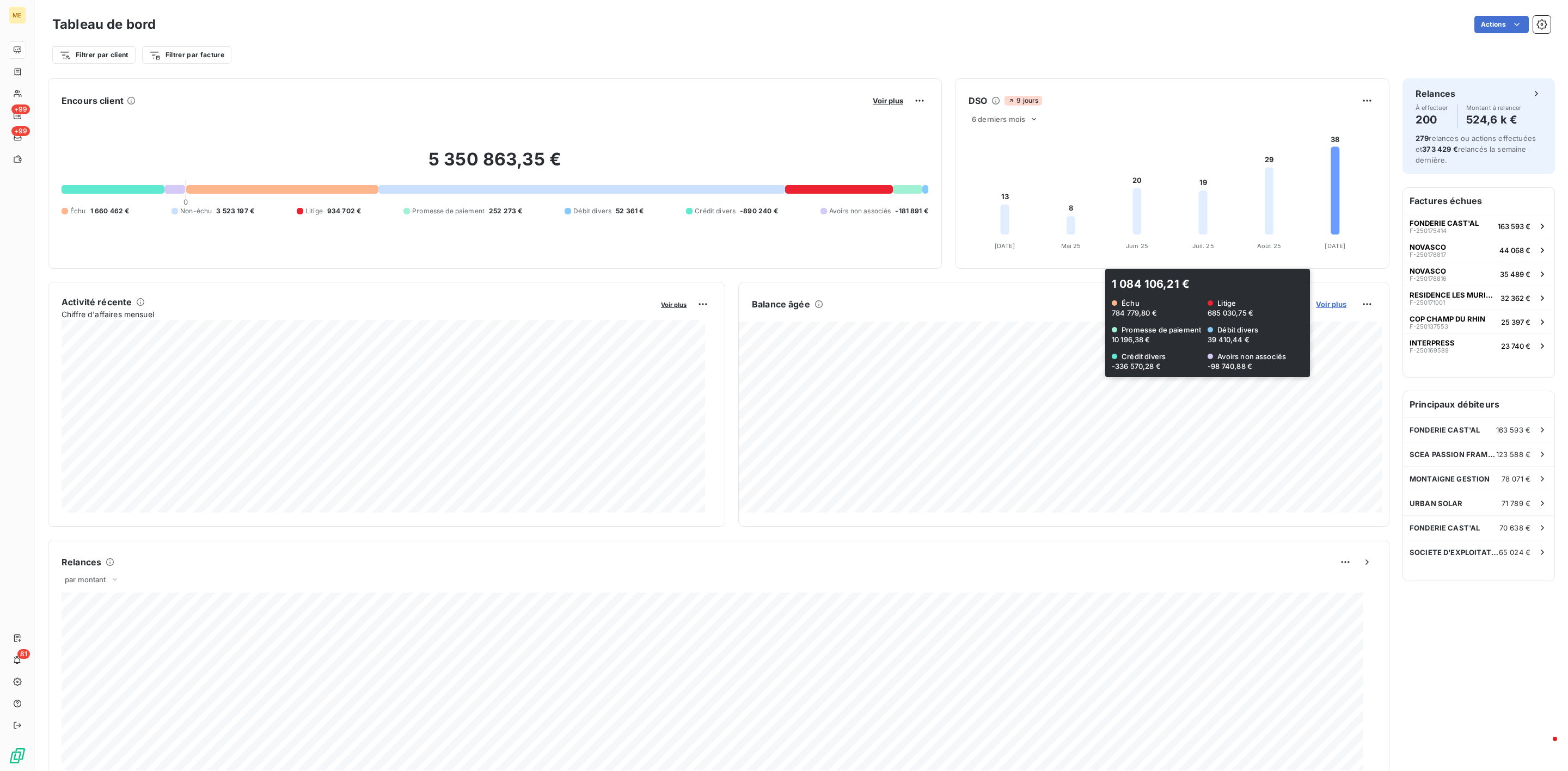
click at [1320, 309] on span "Voir plus" at bounding box center [1331, 304] width 30 height 9
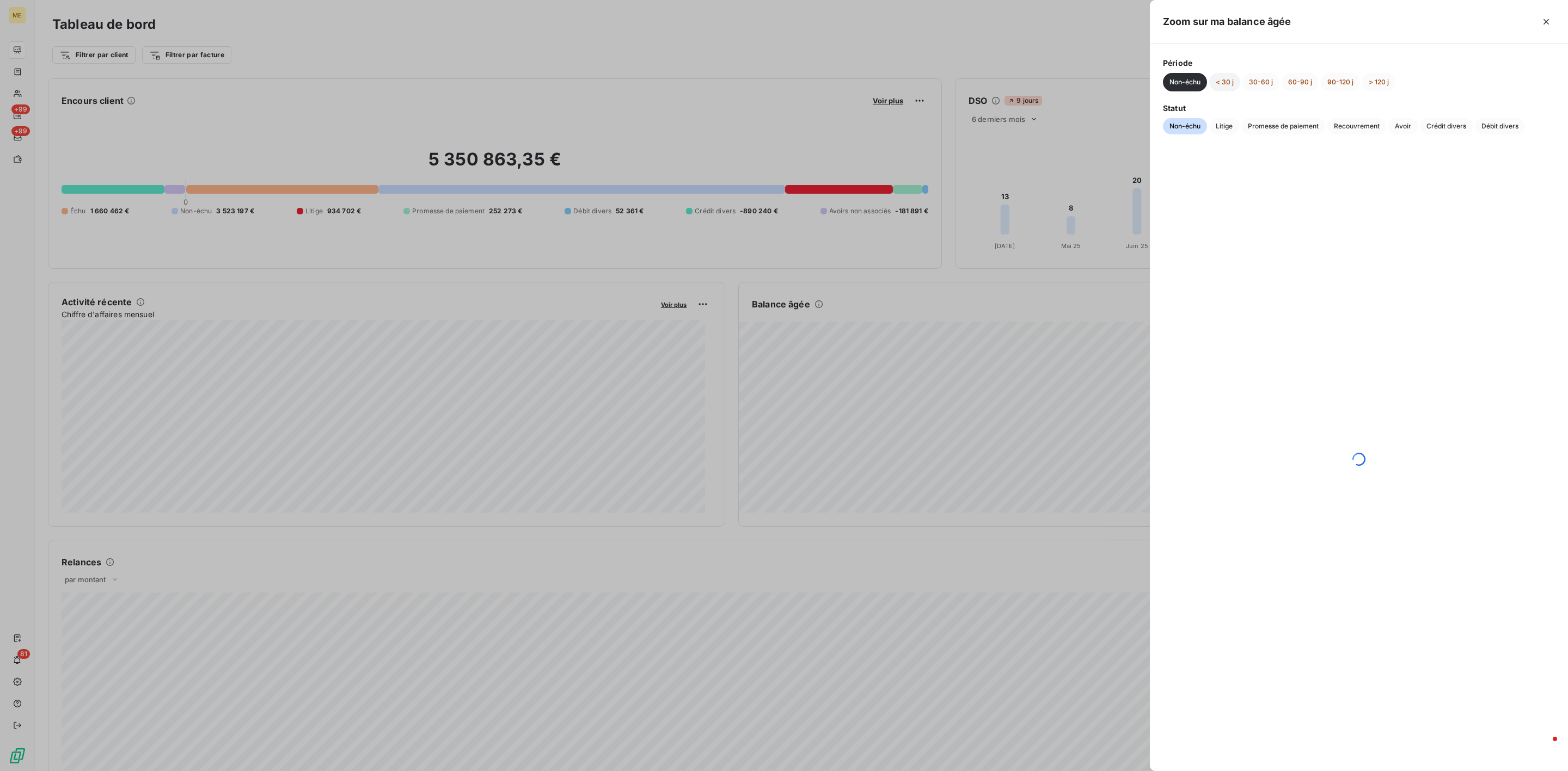
click at [1225, 79] on button "< 30 j" at bounding box center [1225, 82] width 31 height 18
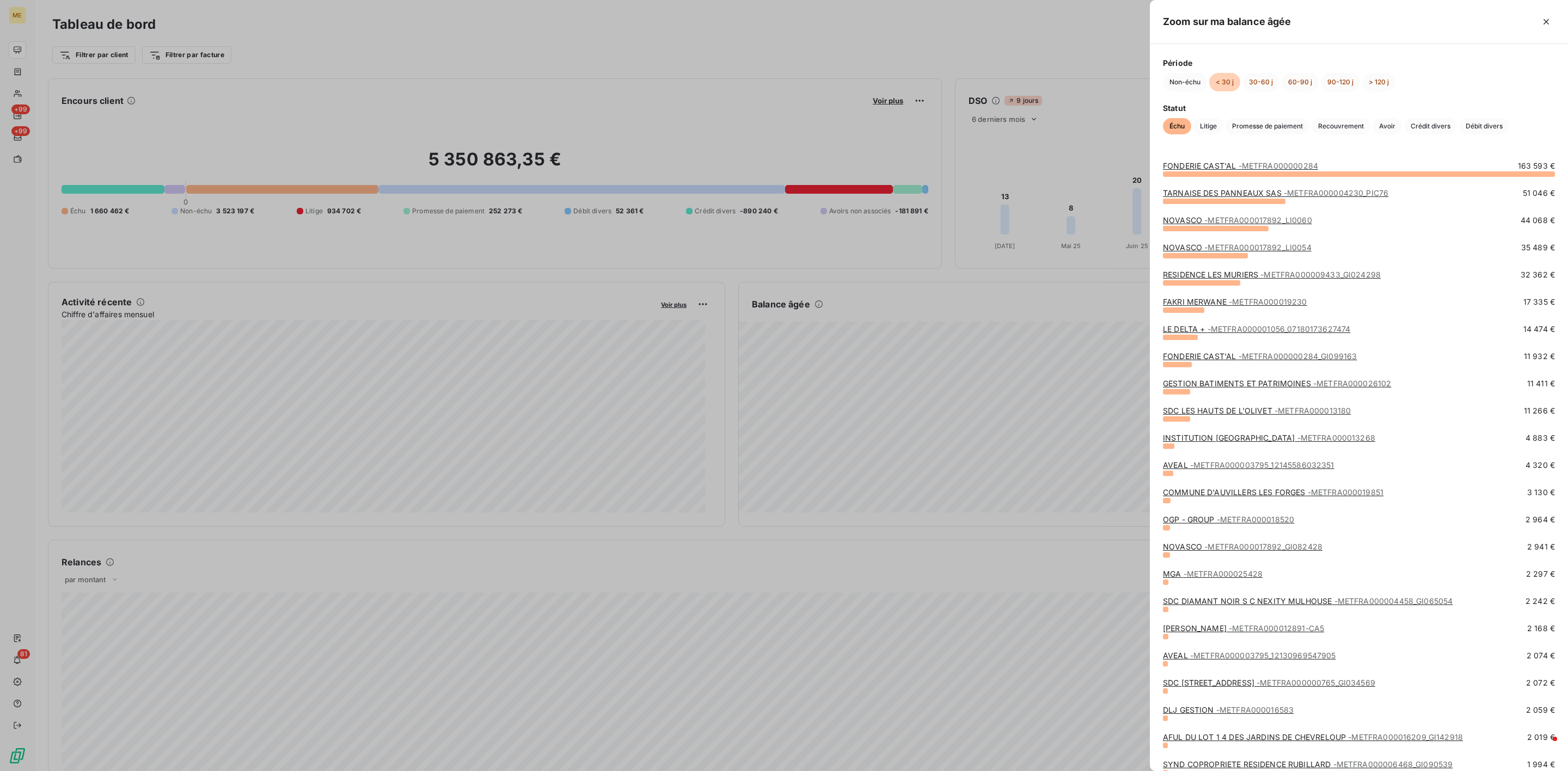
click at [1235, 194] on link "TARNAISE DES PANNEAUX SAS - METFRA000004230_PIC76" at bounding box center [1276, 192] width 225 height 9
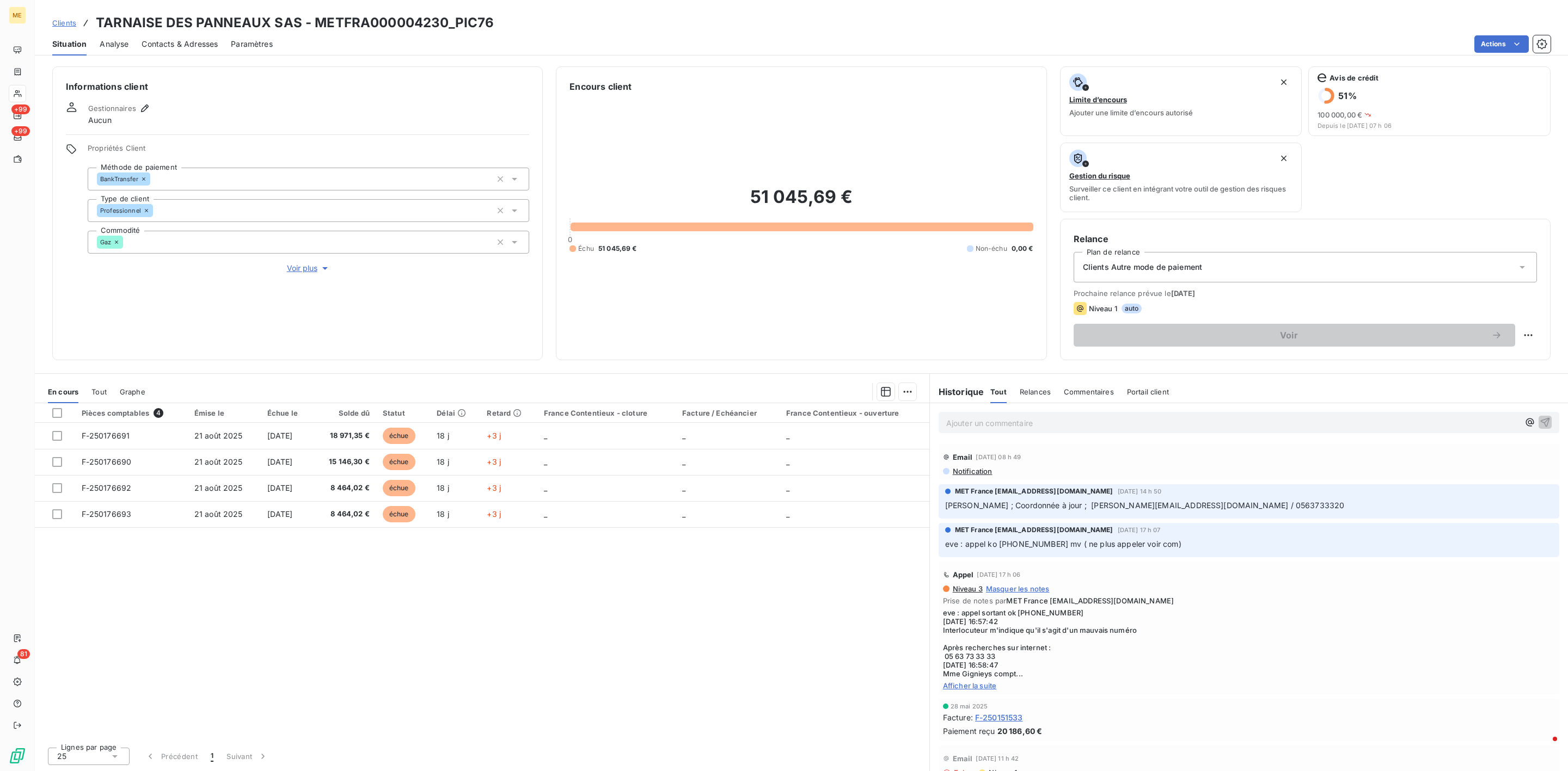
click at [987, 690] on span "Afficher la suite" at bounding box center [1248, 686] width 612 height 9
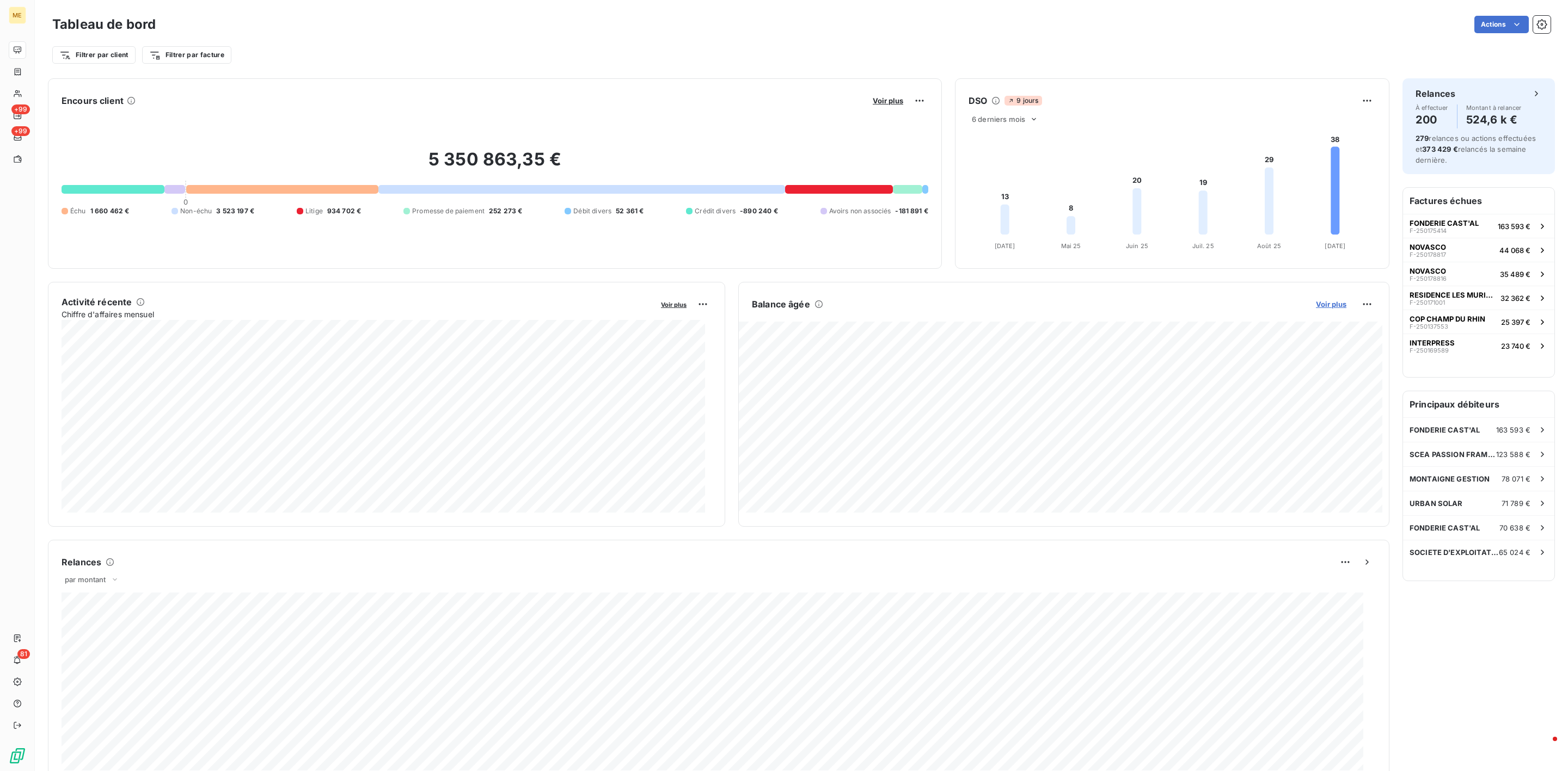
click at [1316, 309] on span "Voir plus" at bounding box center [1331, 304] width 30 height 9
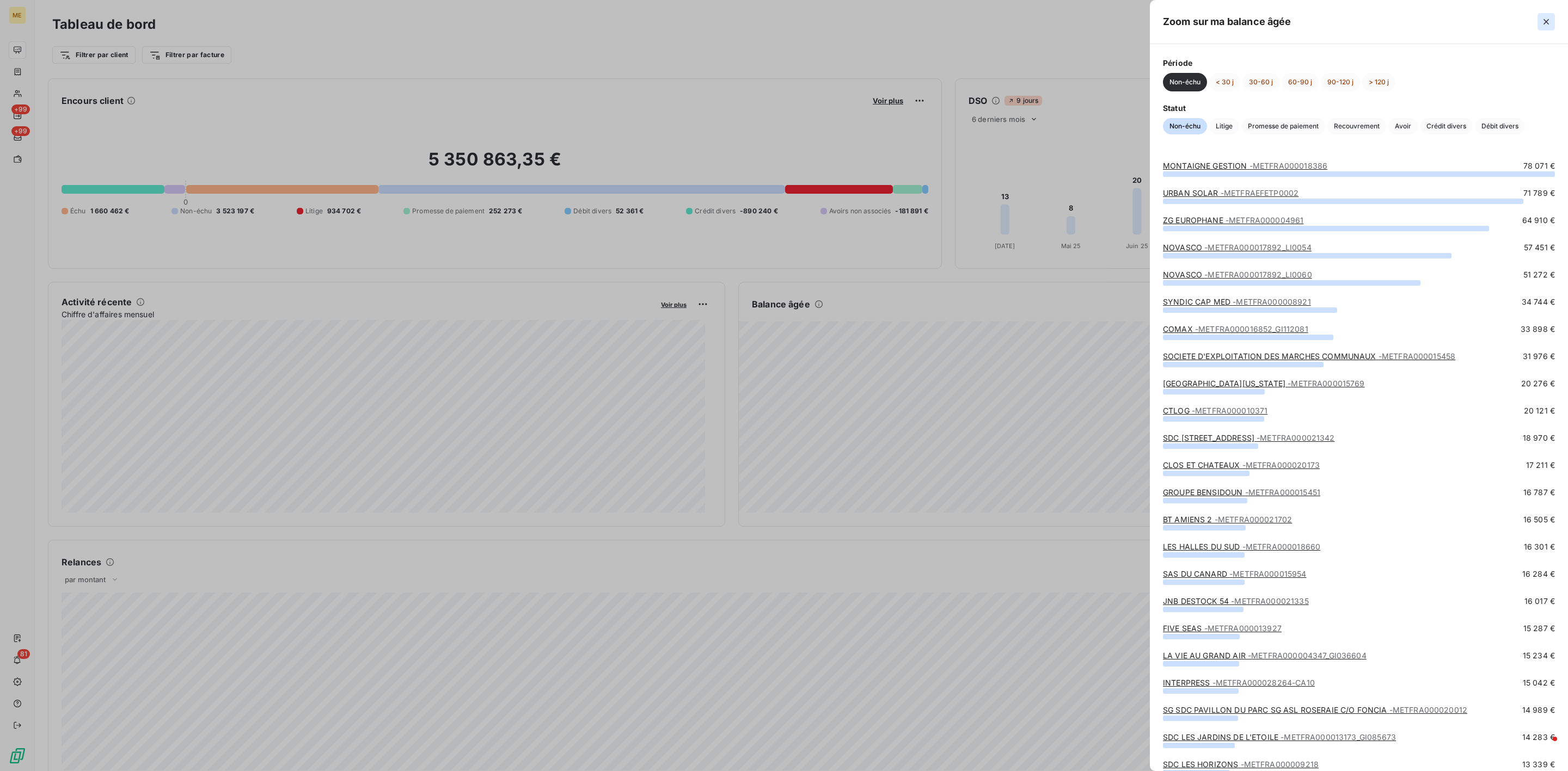
click at [1542, 20] on icon "button" at bounding box center [1546, 22] width 11 height 11
